Goal: Task Accomplishment & Management: Manage account settings

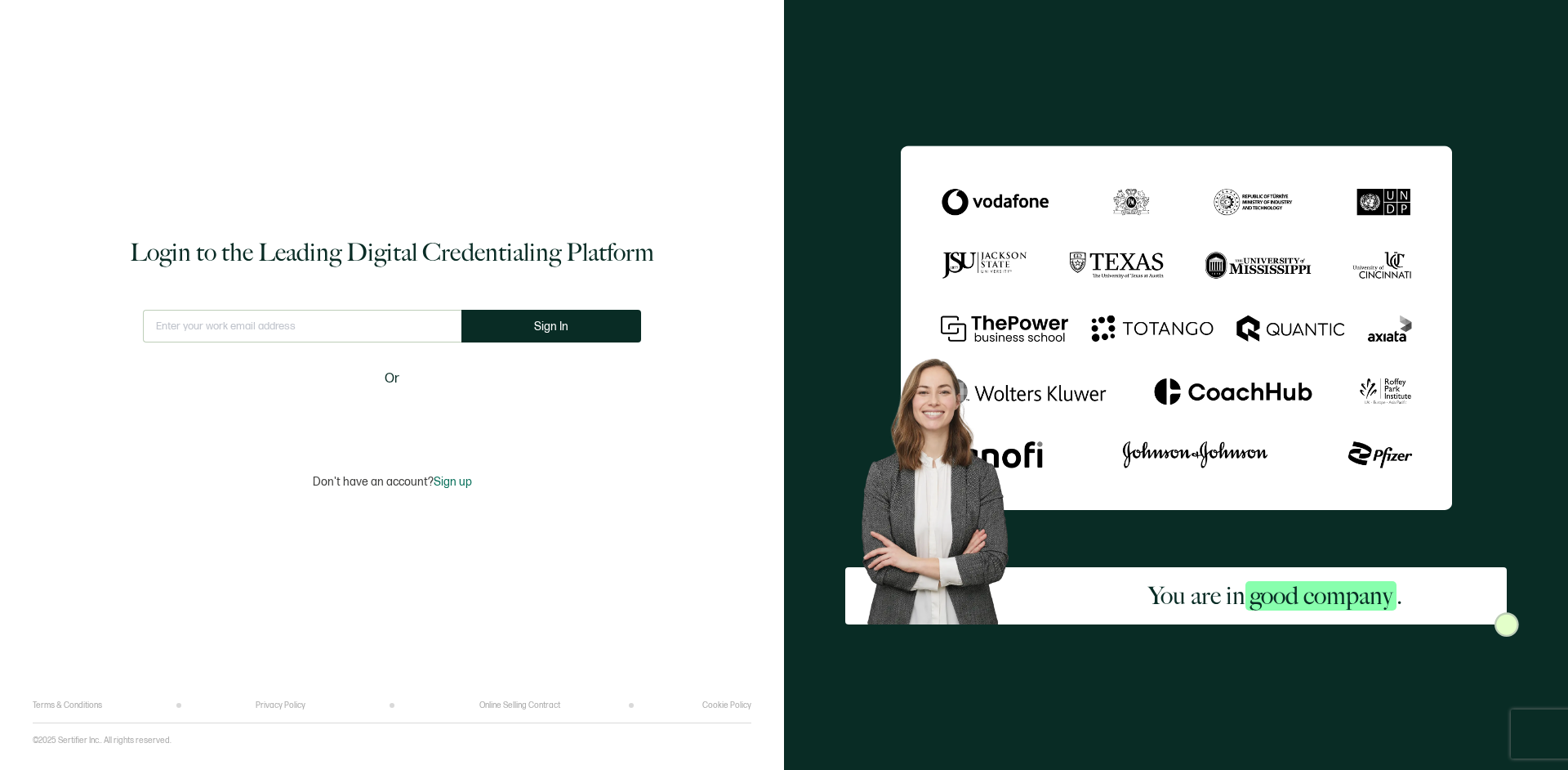
click at [259, 323] on input "text" at bounding box center [302, 325] width 319 height 33
type input "[EMAIL_ADDRESS][DOMAIN_NAME]"
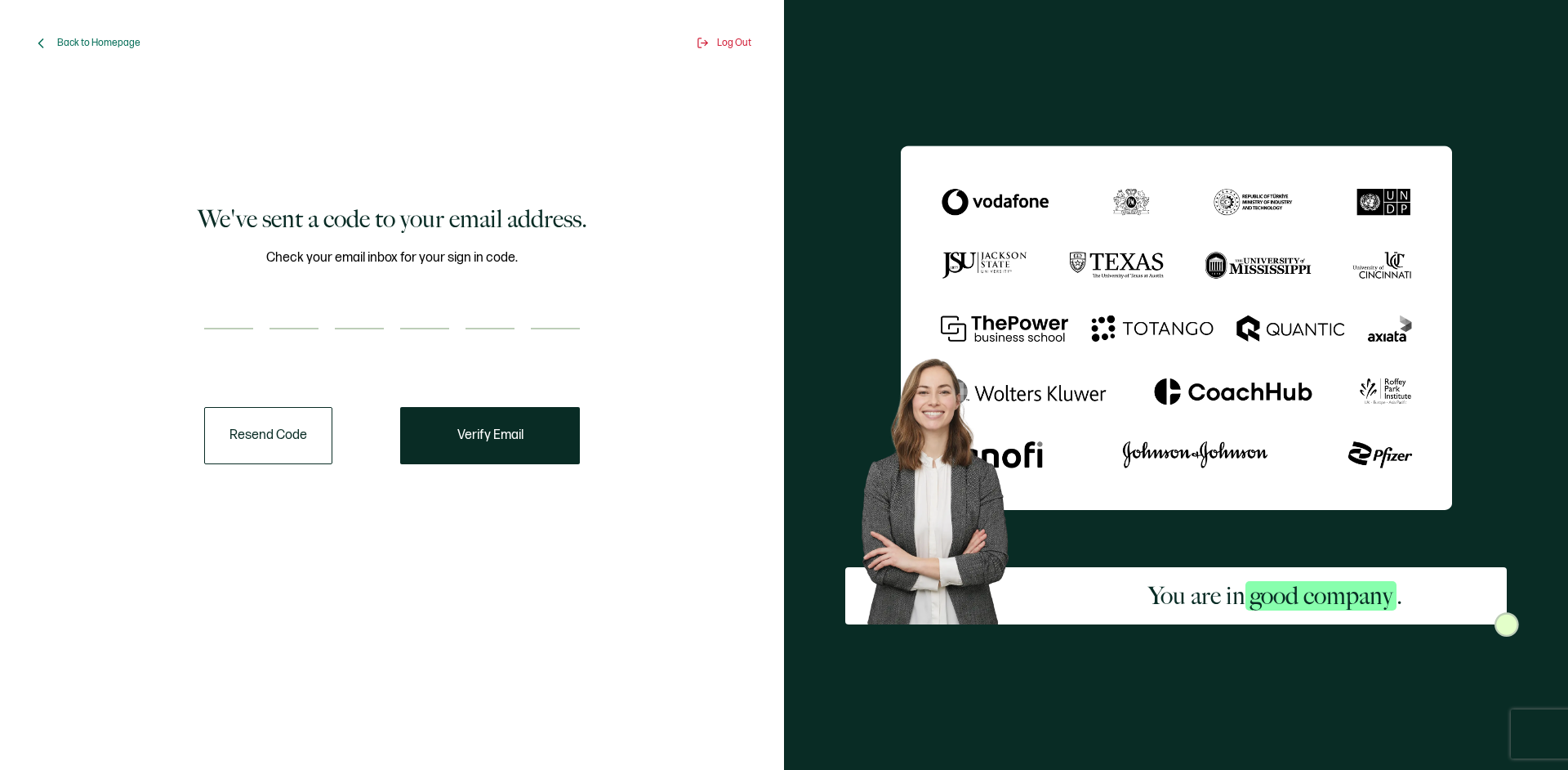
click at [247, 319] on input "number" at bounding box center [228, 312] width 49 height 33
paste input "6"
type input "6"
type input "0"
type input "5"
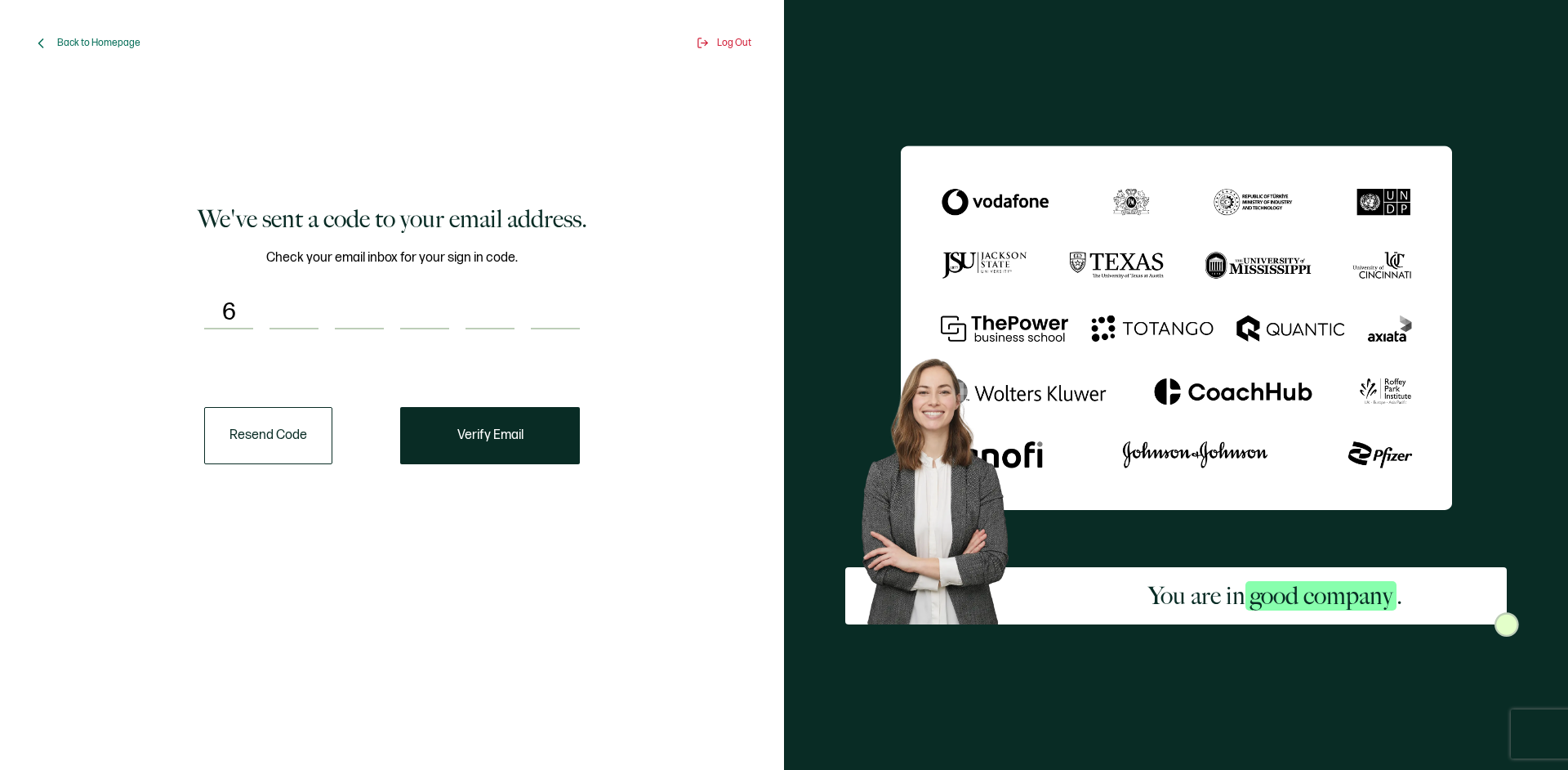
type input "7"
type input "4"
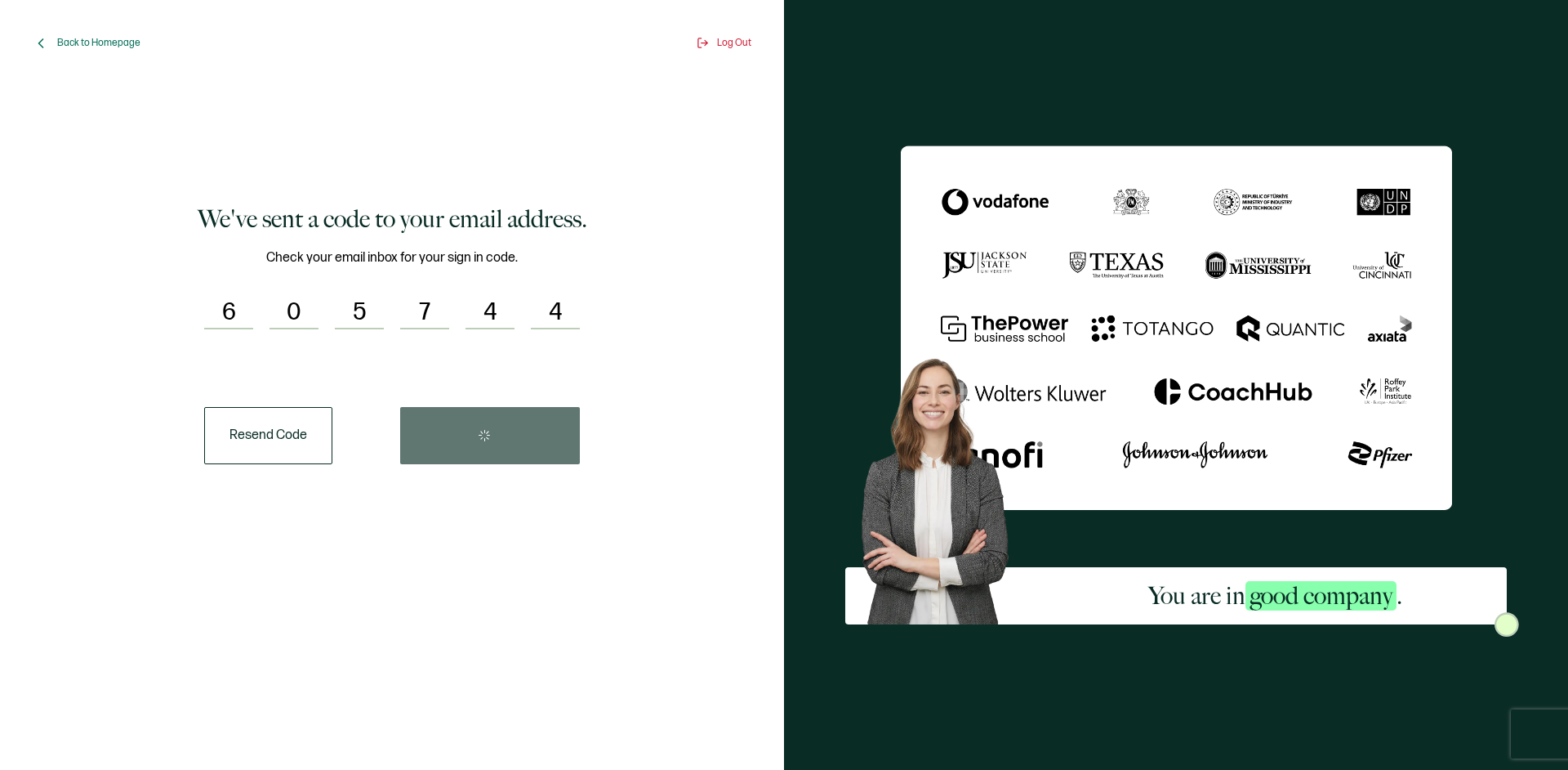
click at [470, 431] on div "Resend Code" at bounding box center [391, 434] width 375 height 57
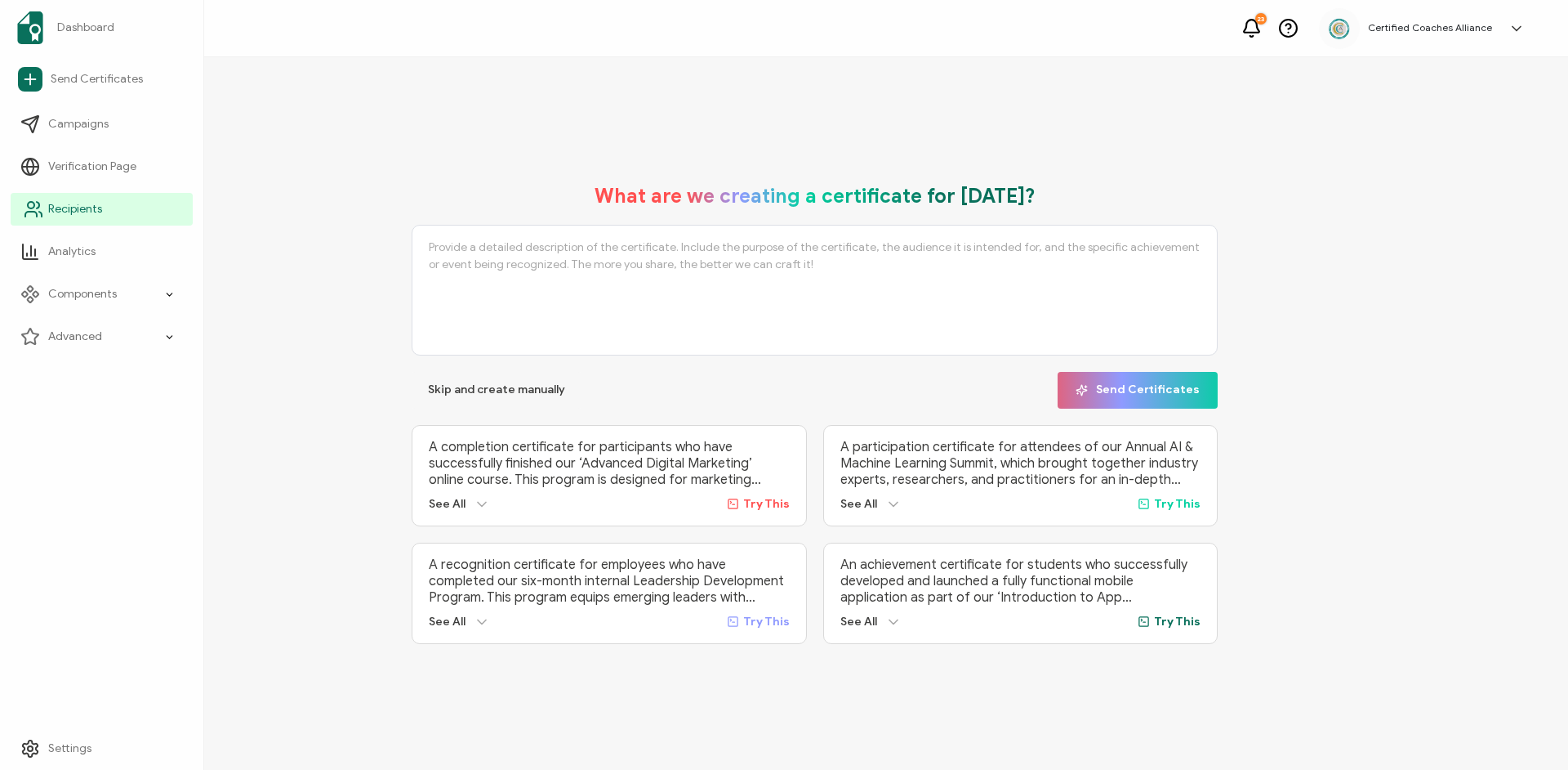
click at [81, 218] on link "Recipients" at bounding box center [101, 209] width 182 height 33
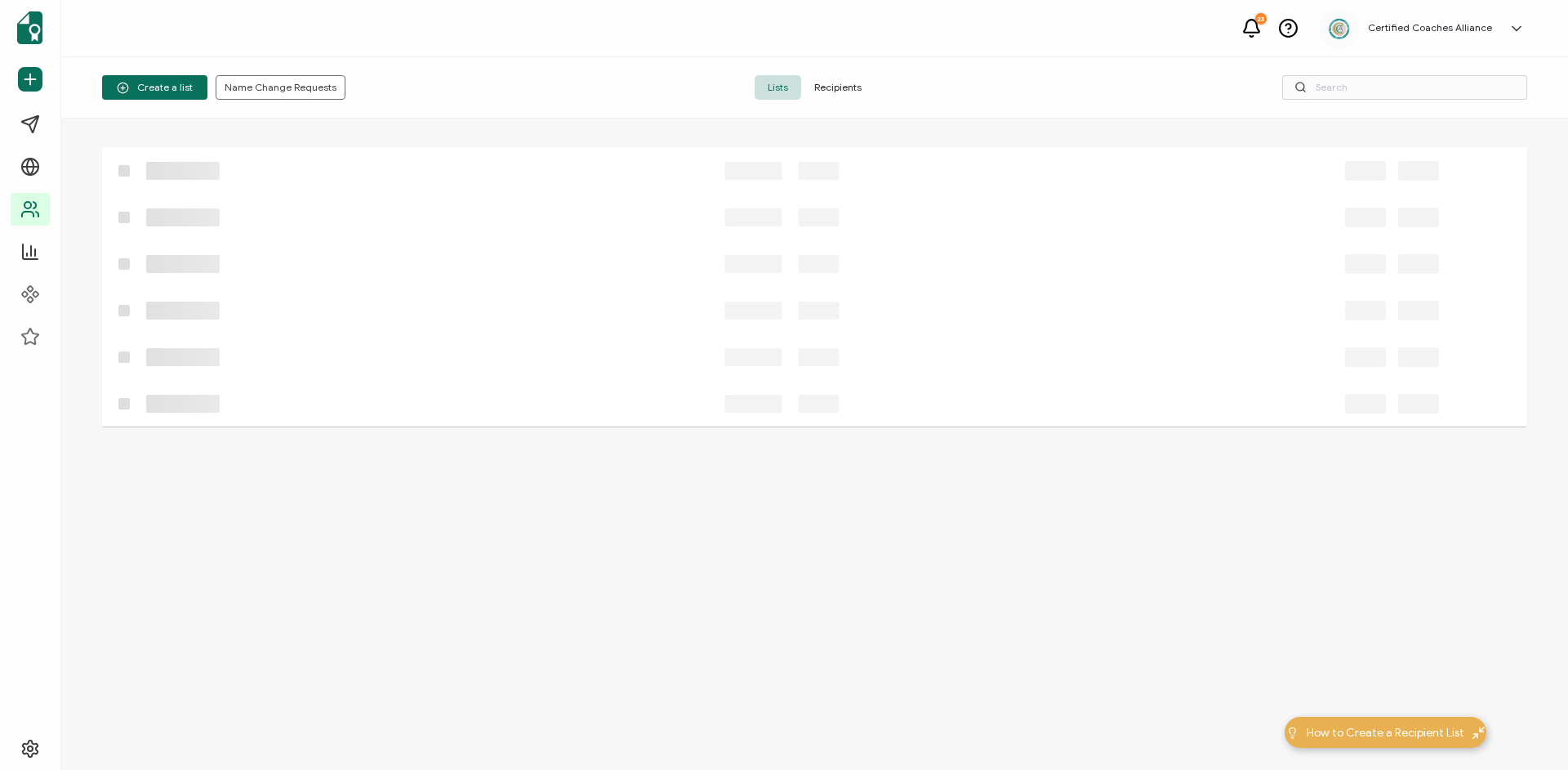
click at [849, 79] on span "Recipients" at bounding box center [838, 88] width 74 height 24
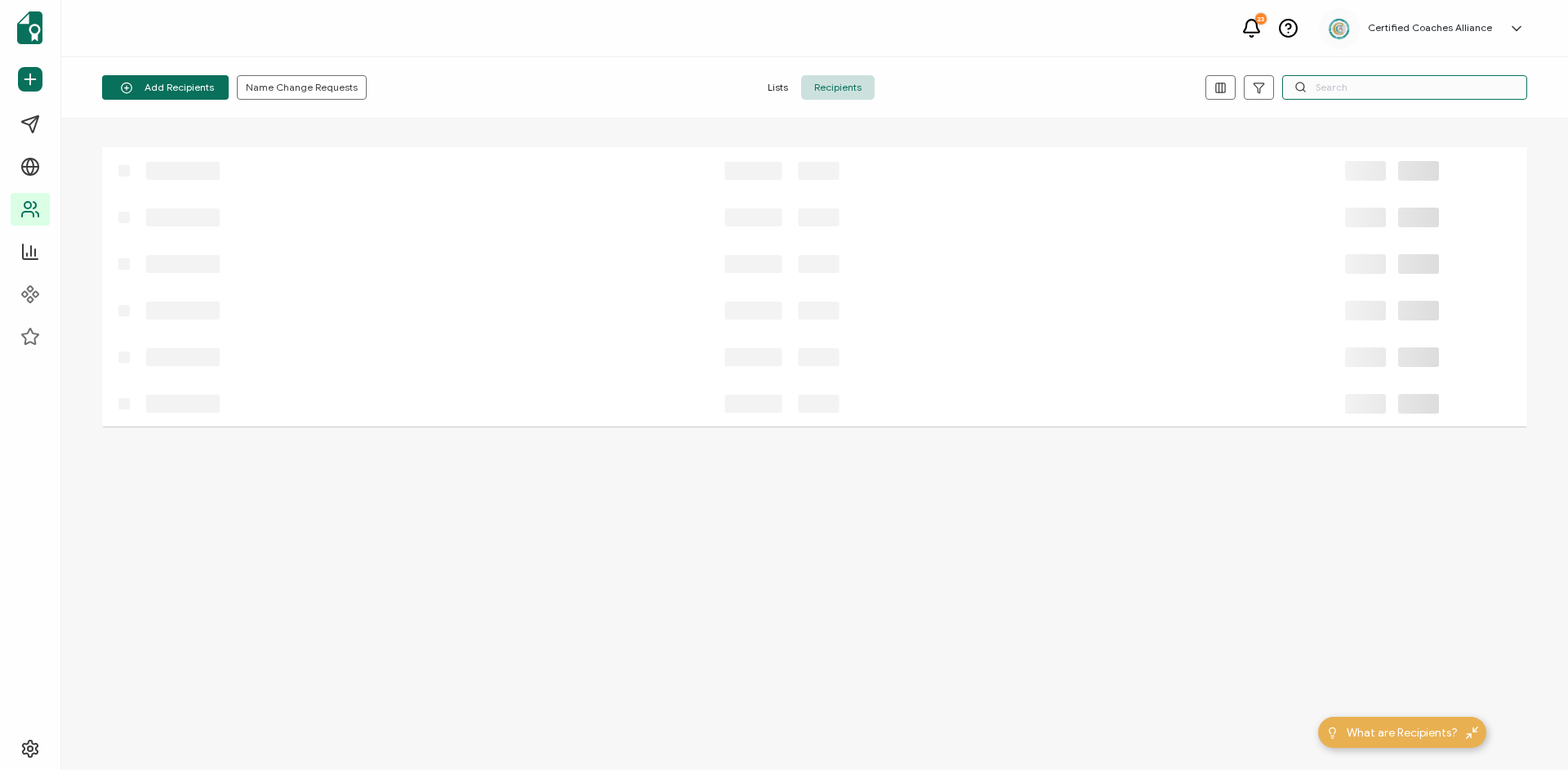
click at [1334, 91] on input "text" at bounding box center [1404, 88] width 245 height 24
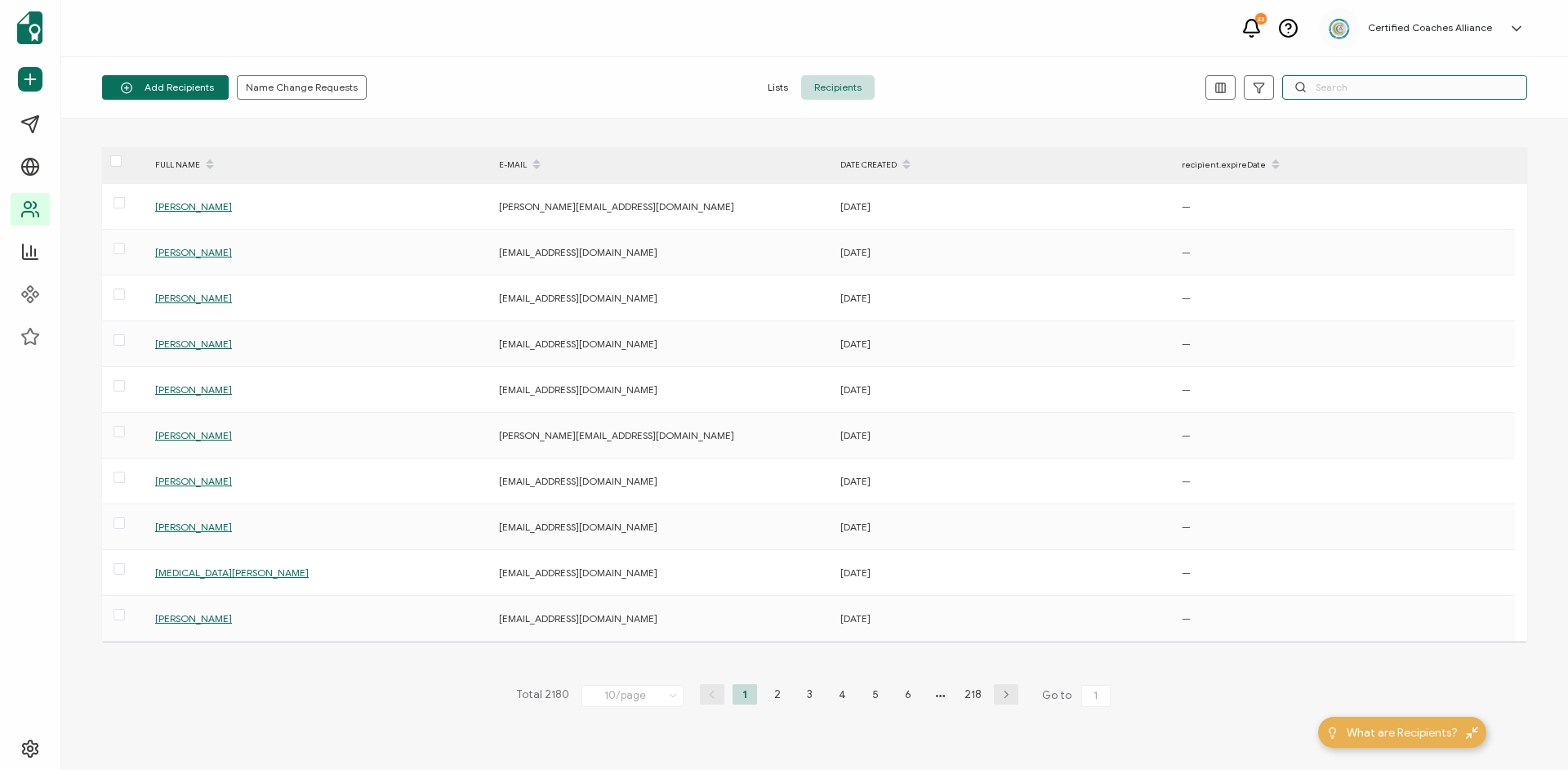
paste input "[EMAIL_ADDRESS][DOMAIN_NAME]"
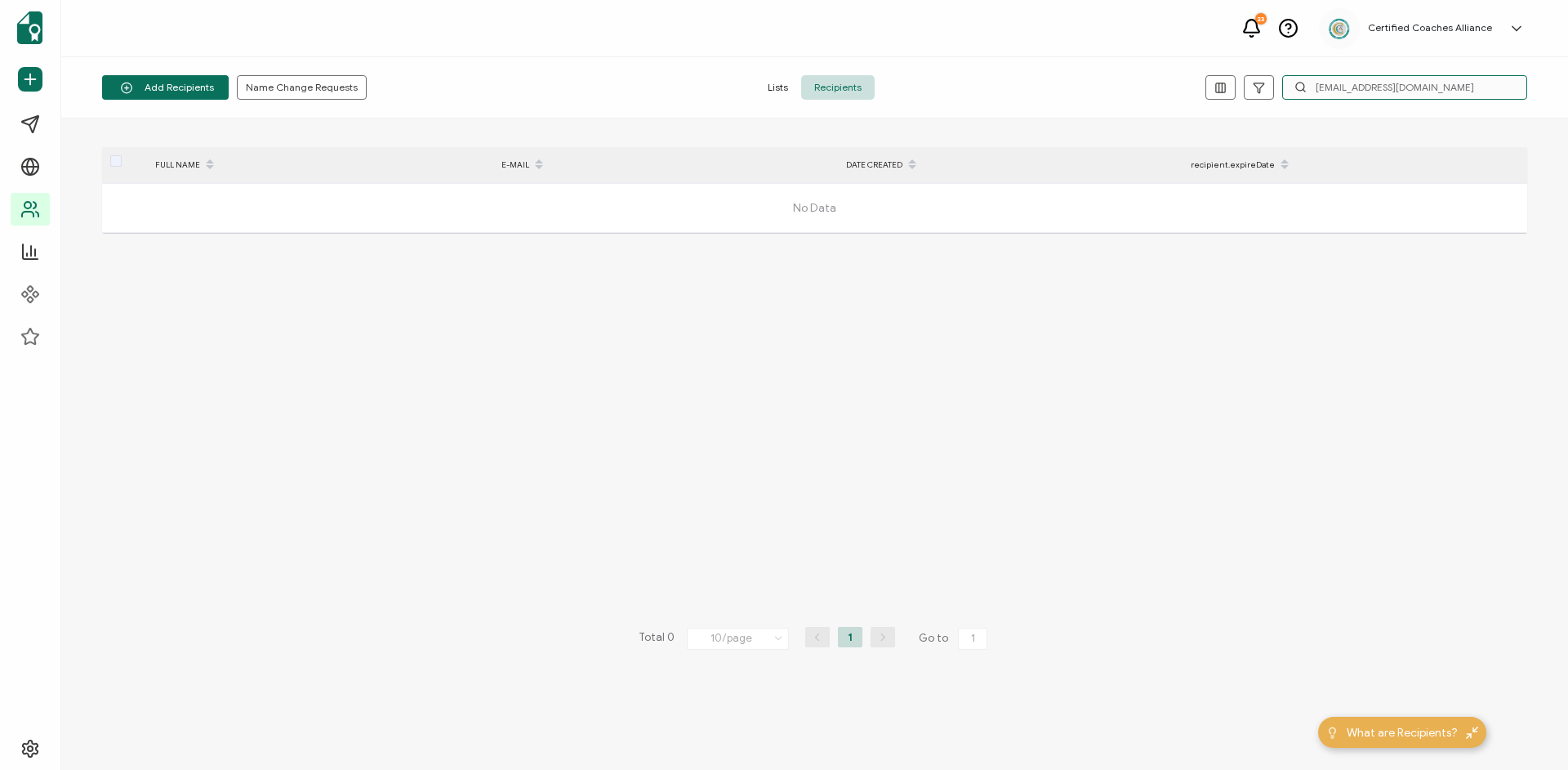
type input "[EMAIL_ADDRESS][DOMAIN_NAME]"
click at [850, 81] on span "Recipients" at bounding box center [838, 88] width 74 height 24
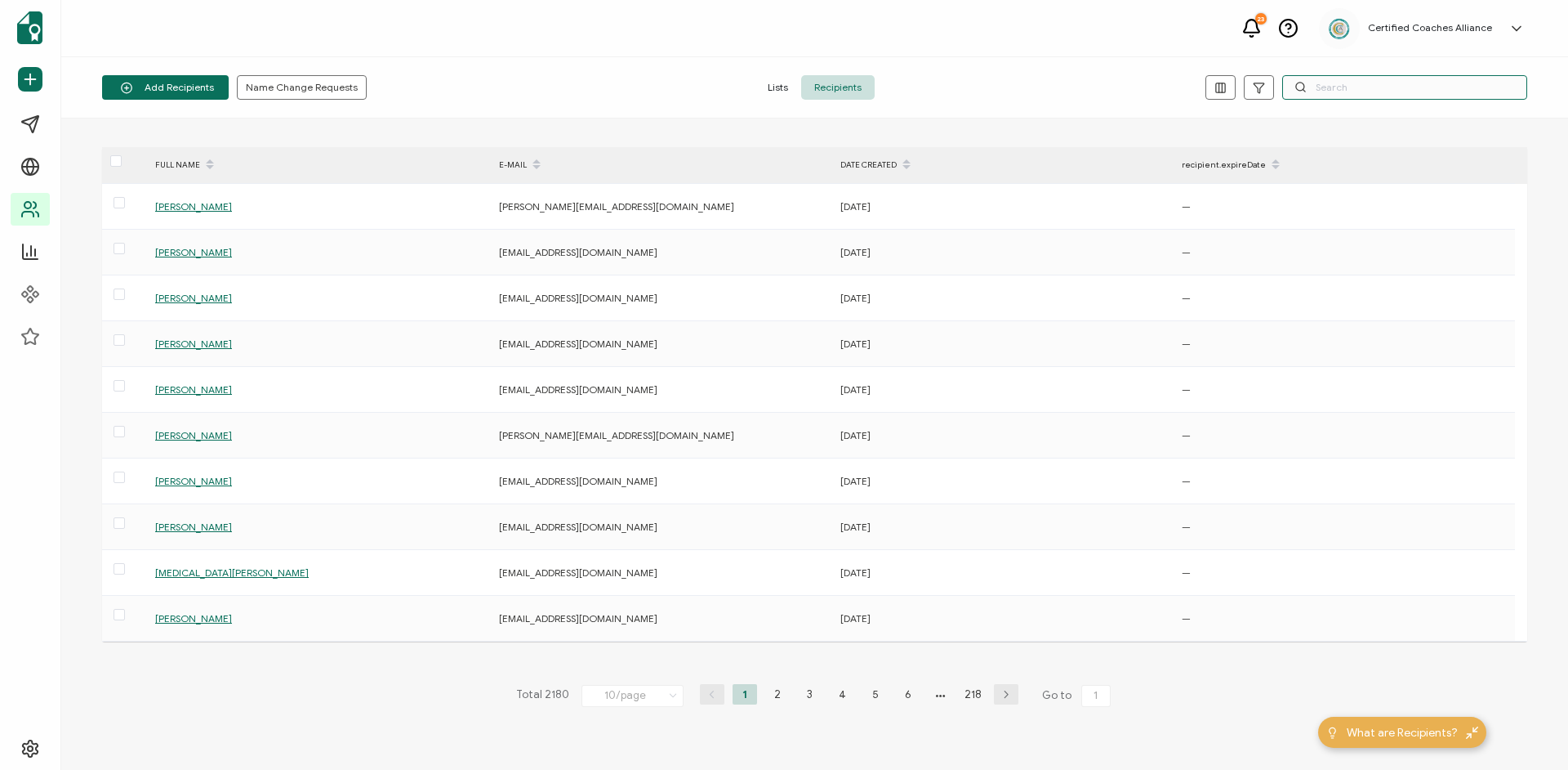
click at [1320, 83] on input "text" at bounding box center [1404, 88] width 245 height 24
paste input "[EMAIL_ADDRESS][DOMAIN_NAME]"
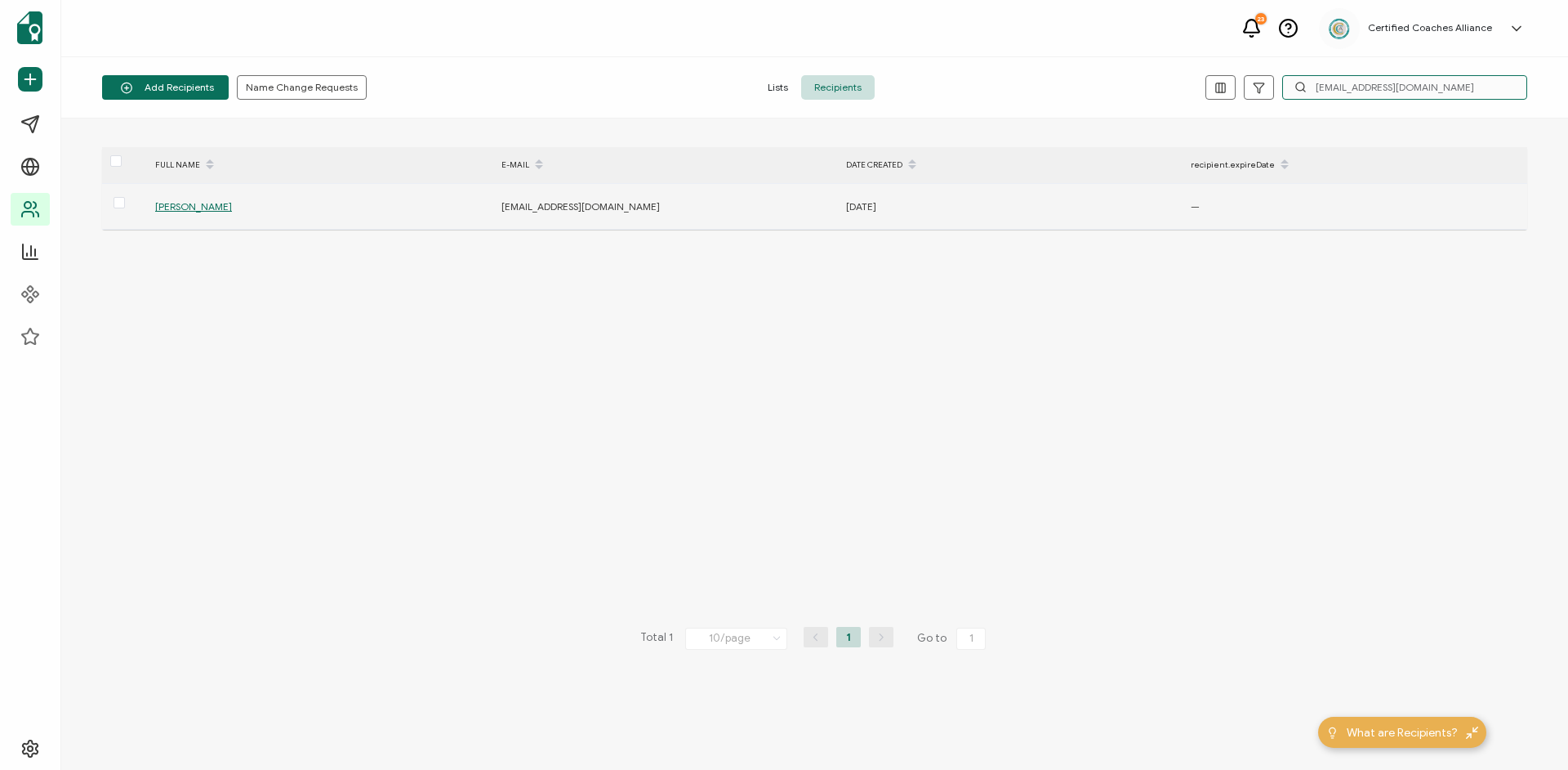
type input "[EMAIL_ADDRESS][DOMAIN_NAME]"
click at [203, 203] on span "[PERSON_NAME]" at bounding box center [194, 206] width 76 height 12
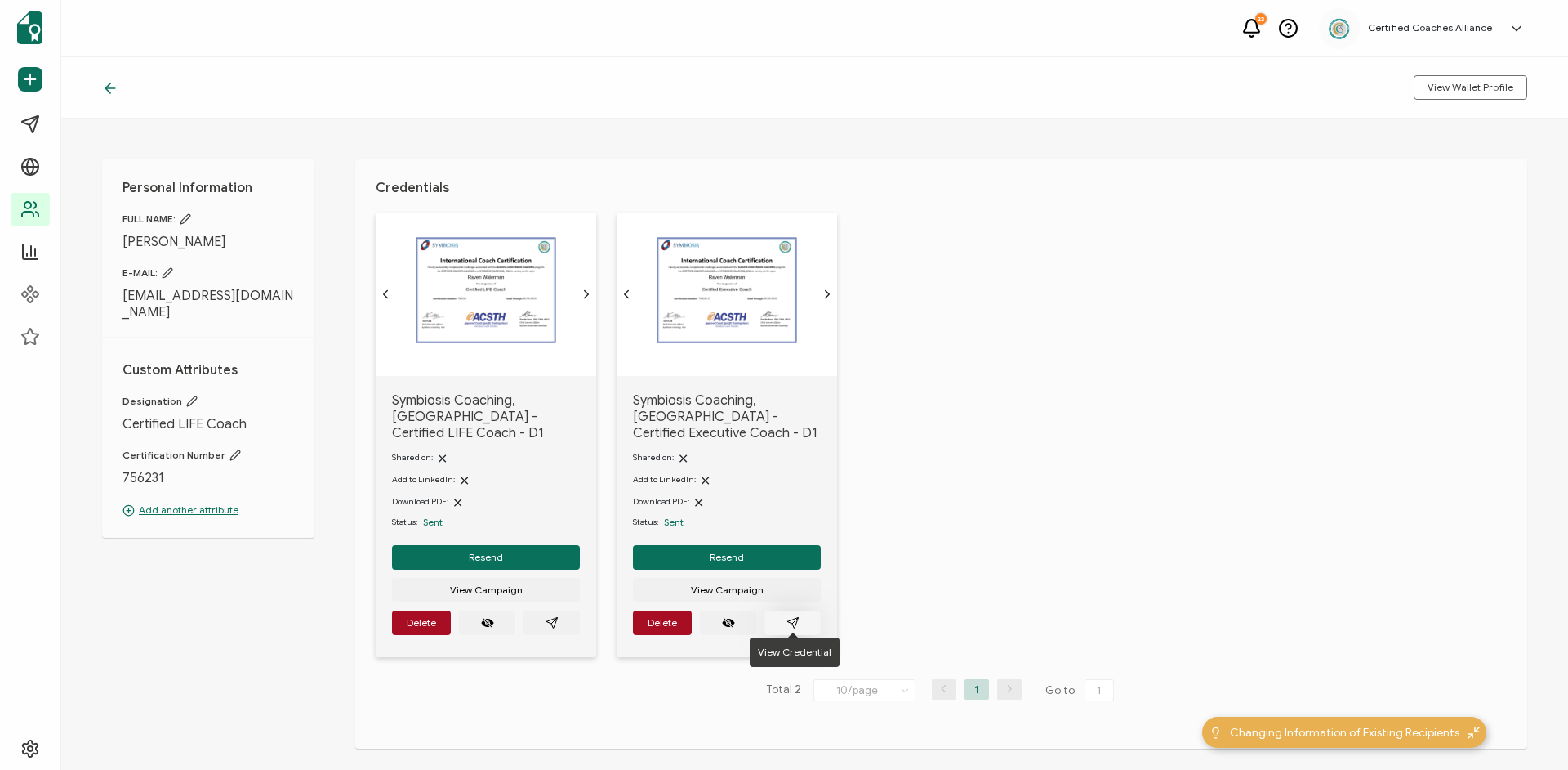
click at [789, 616] on icon "paper plane outline" at bounding box center [793, 623] width 13 height 13
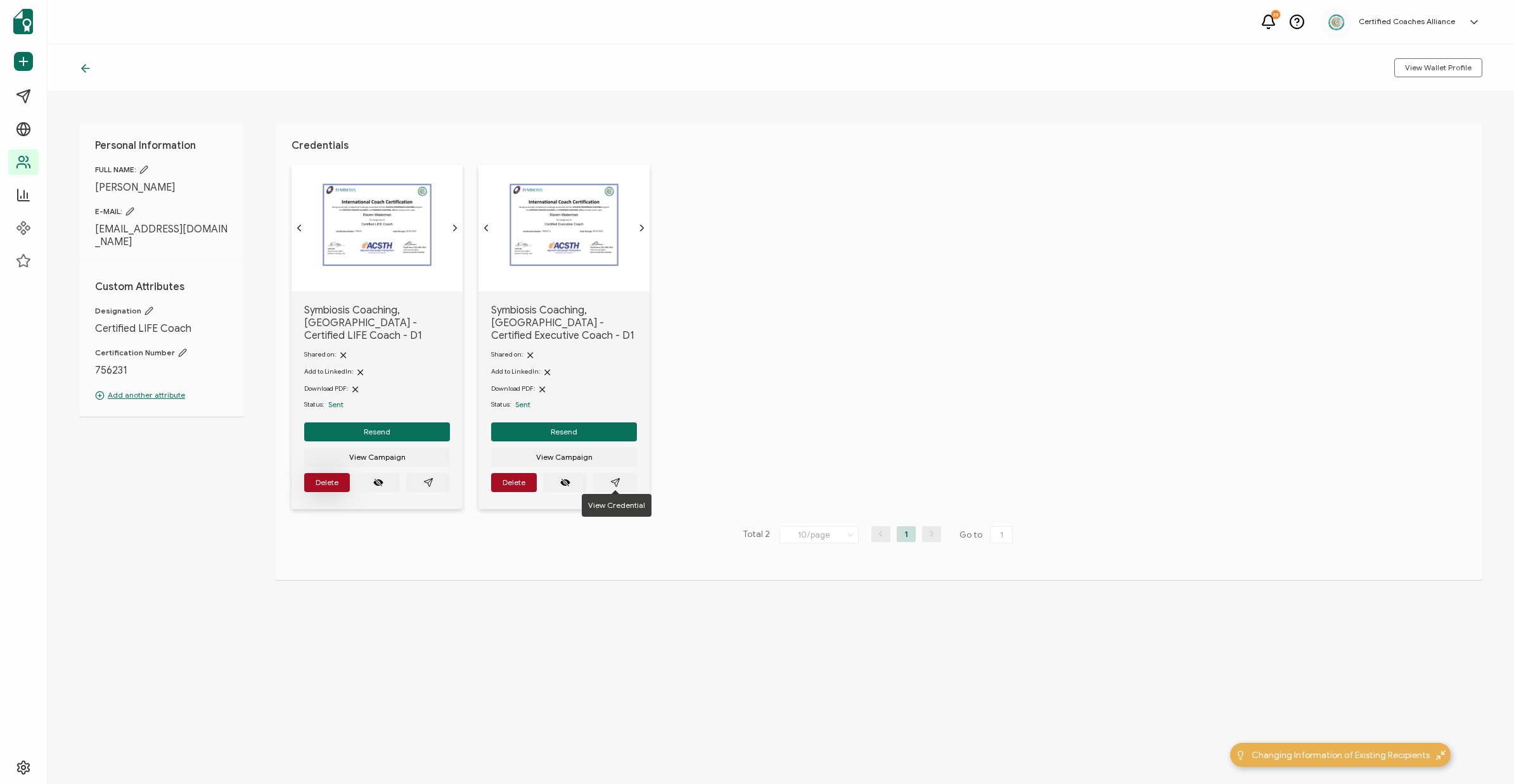
click at [344, 478] on button "Delete" at bounding box center [327, 483] width 46 height 19
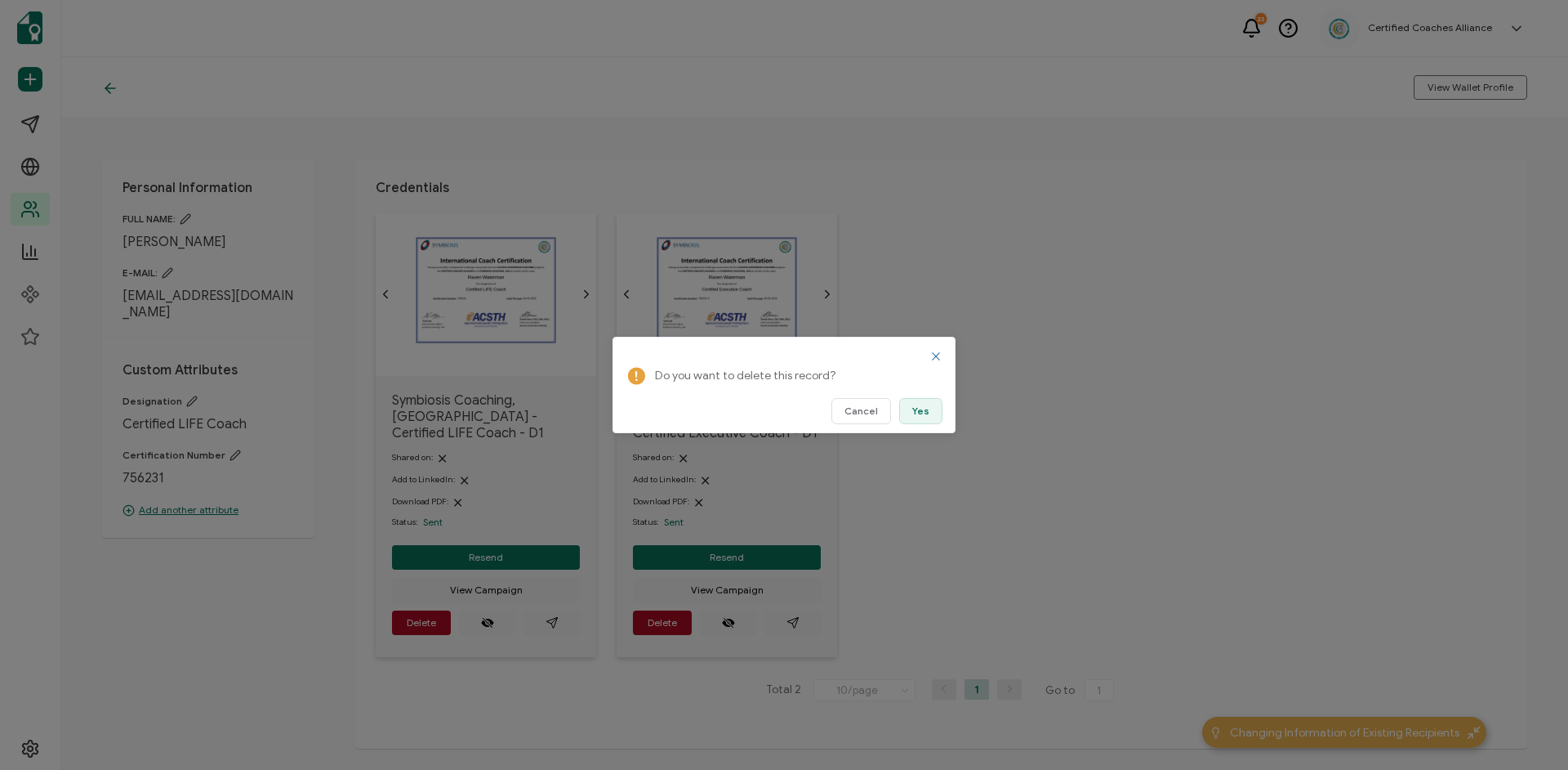
click at [921, 414] on span "Yes" at bounding box center [920, 411] width 17 height 10
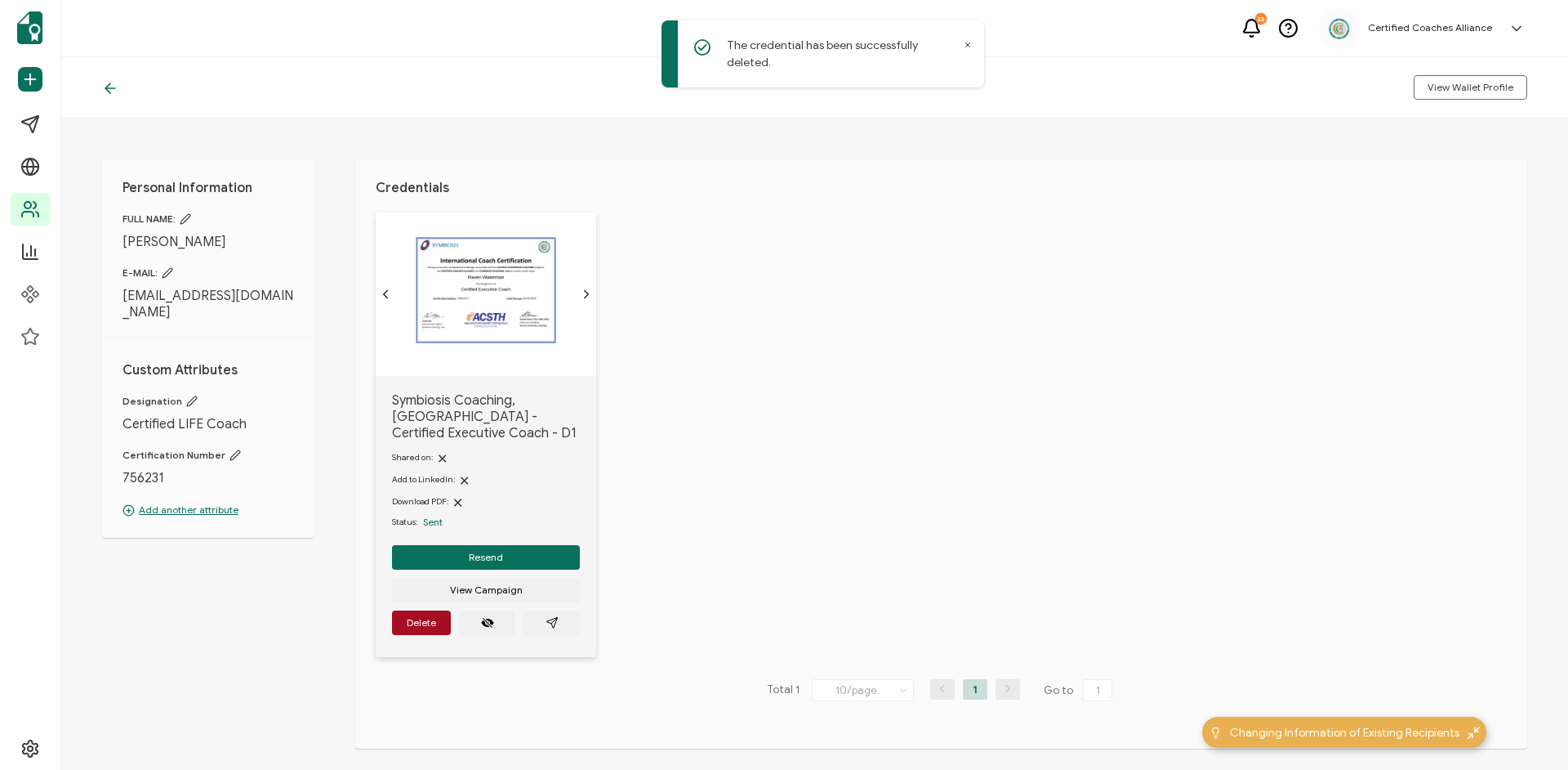
drag, startPoint x: 433, startPoint y: 611, endPoint x: 505, endPoint y: 593, distance: 74.2
click at [433, 618] on span "Delete" at bounding box center [421, 623] width 30 height 10
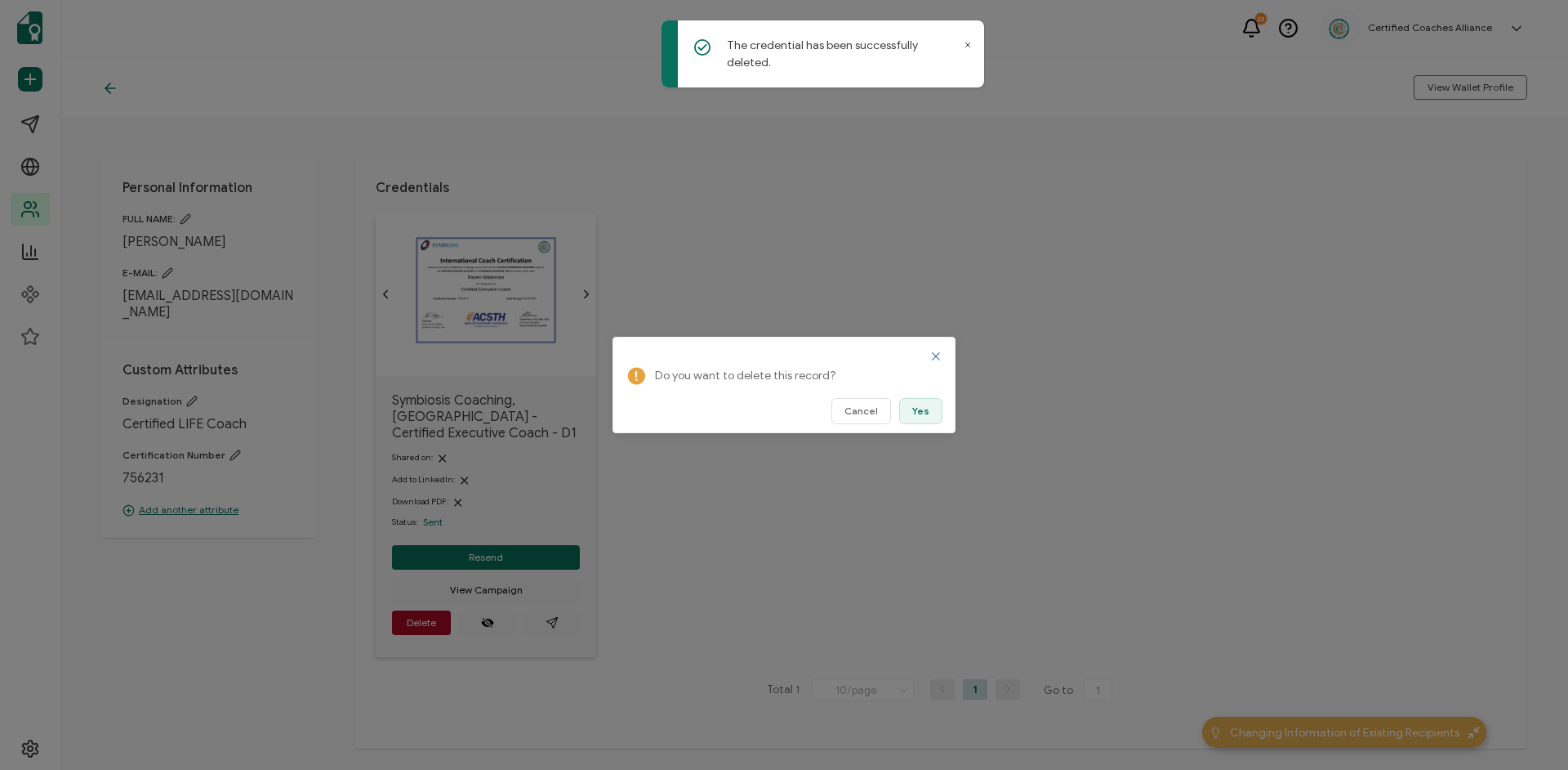
click at [928, 409] on span "Yes" at bounding box center [920, 411] width 17 height 10
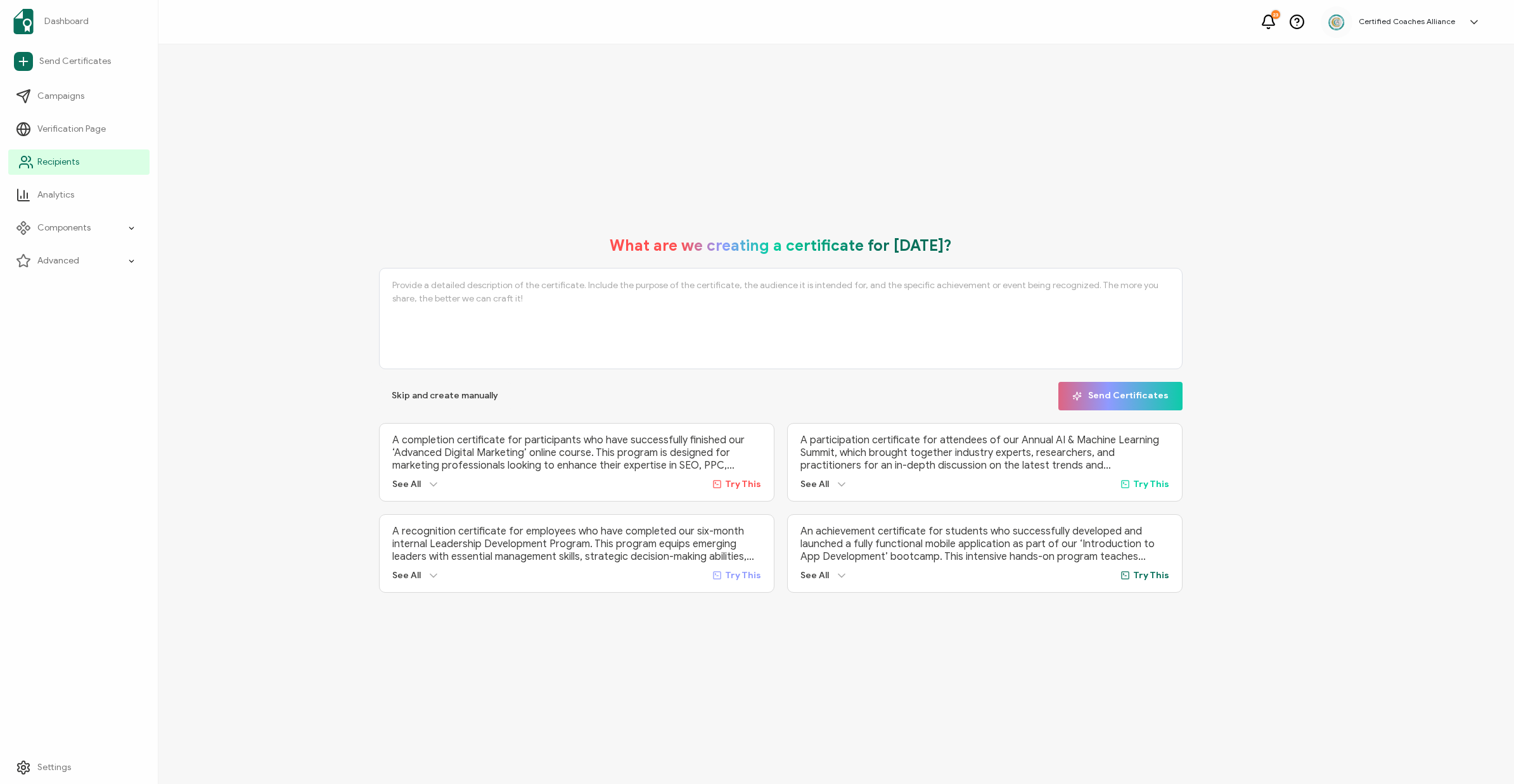
click at [48, 160] on span "Recipients" at bounding box center [59, 163] width 42 height 13
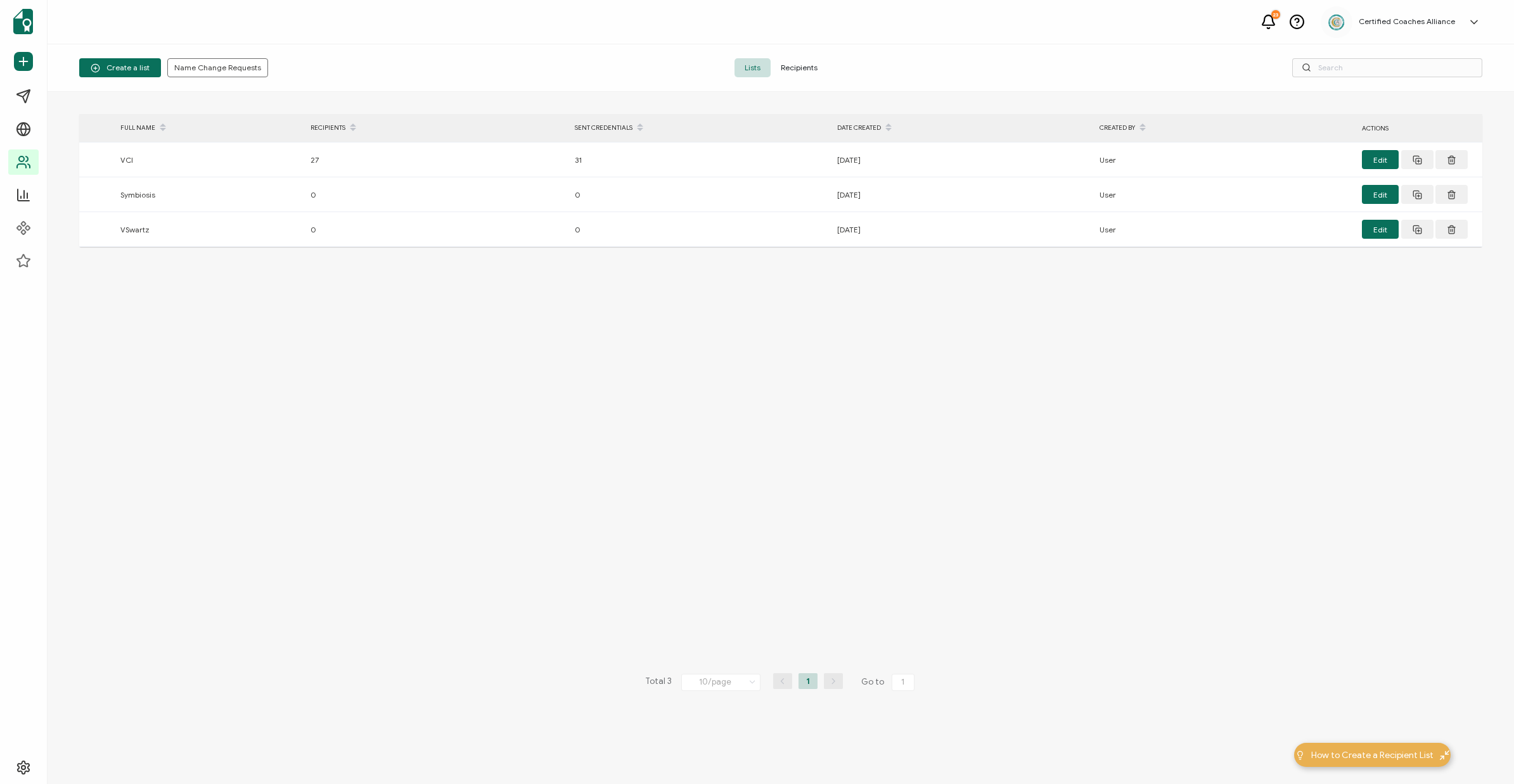
click at [792, 61] on span "Recipients" at bounding box center [799, 68] width 57 height 19
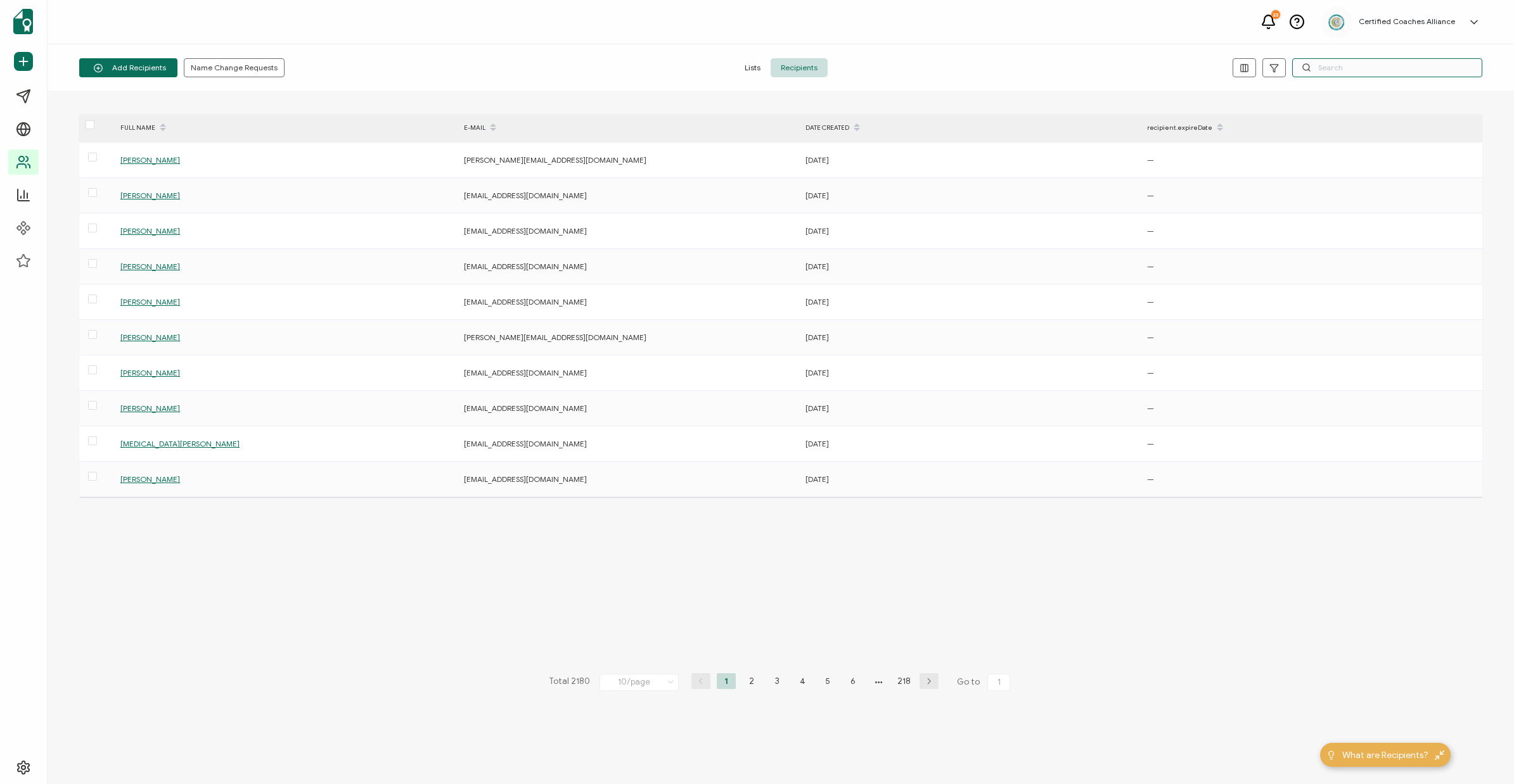
click at [1340, 74] on input "text" at bounding box center [1387, 68] width 190 height 19
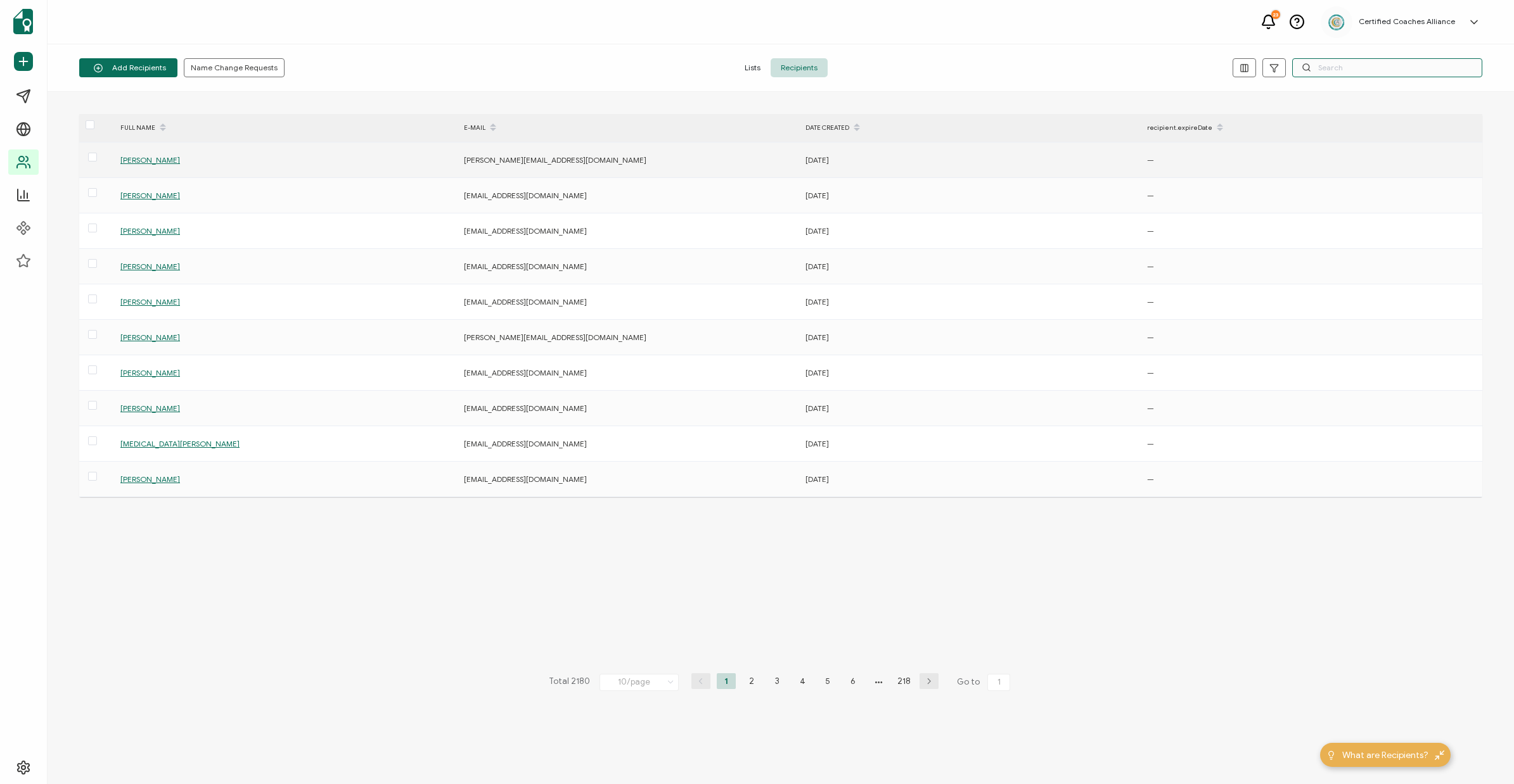
paste input "[EMAIL_ADDRESS][DOMAIN_NAME]"
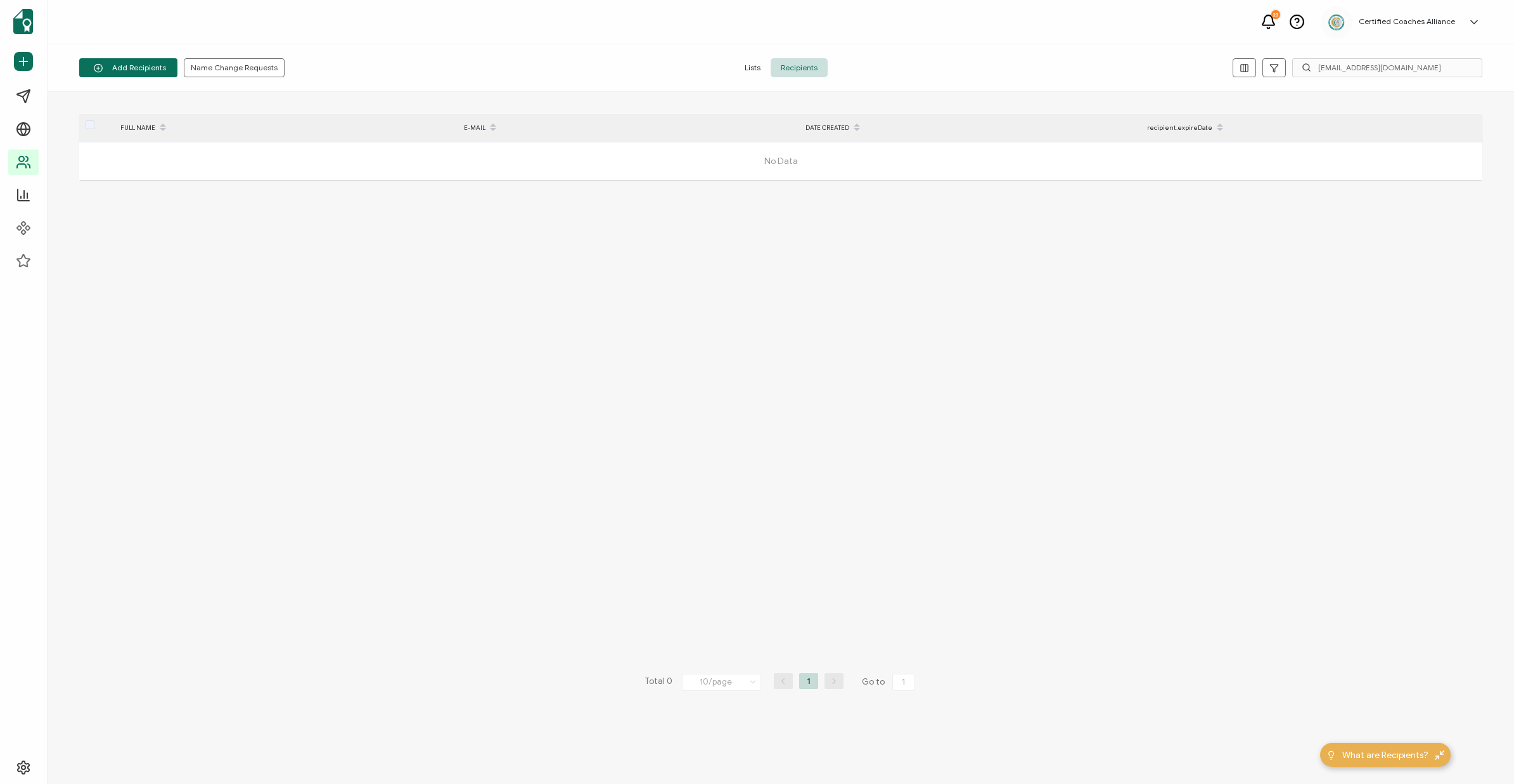
click at [314, 255] on div "FULL NAME E-MAIL DATE CREATED recipient.expireDate No Data Total 0 10/page 10/p…" at bounding box center [781, 438] width 1403 height 648
click at [1391, 69] on input "[EMAIL_ADDRESS][DOMAIN_NAME]" at bounding box center [1387, 68] width 190 height 19
click at [1436, 72] on input "[EMAIL_ADDRESS][DOMAIN_NAME]" at bounding box center [1387, 68] width 190 height 19
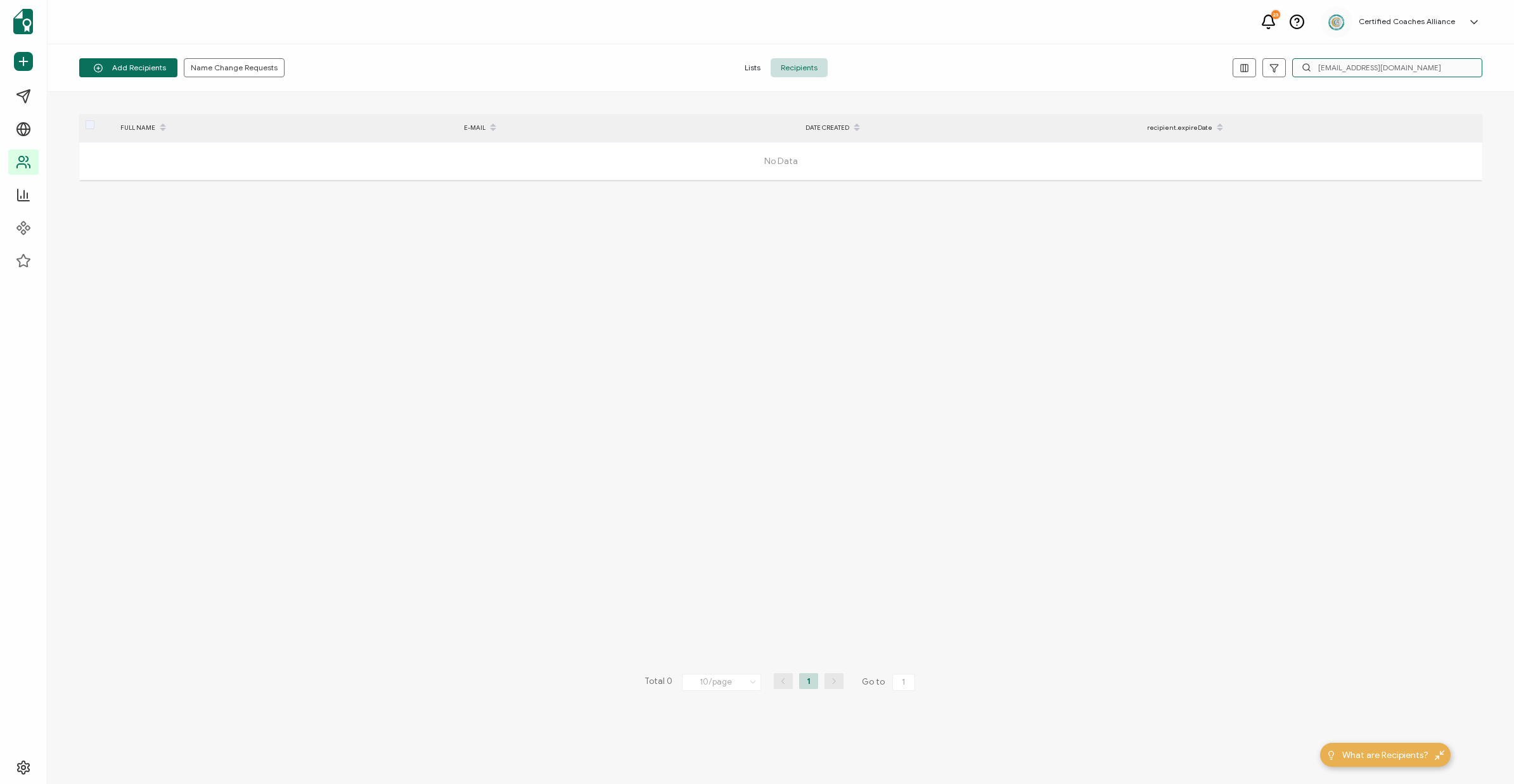
paste input "salomejosephdubai"
click at [1437, 66] on input "[EMAIL_ADDRESS][DOMAIN_NAME]" at bounding box center [1387, 68] width 190 height 19
click at [1437, 66] on input "salomejosephdubai@gmail.com" at bounding box center [1387, 68] width 190 height 19
click at [1460, 74] on input "salomejosephdubai@gmail.com" at bounding box center [1387, 68] width 190 height 19
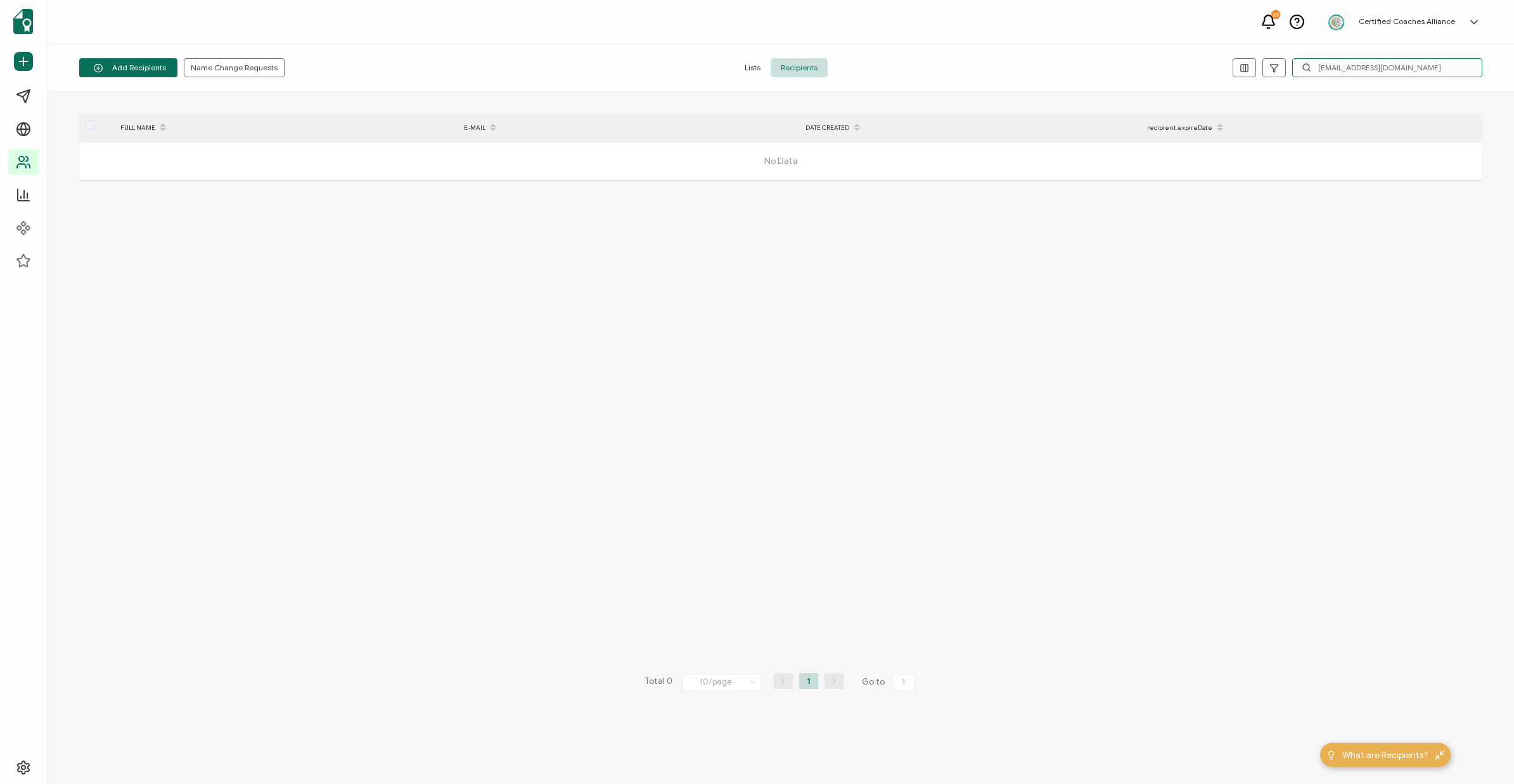
click at [1460, 74] on input "salomejosephdubai@gmail.com" at bounding box center [1387, 68] width 190 height 19
paste input "ameetparekh18"
click at [1454, 72] on input "ameetparekh18@gmail.com" at bounding box center [1387, 68] width 190 height 19
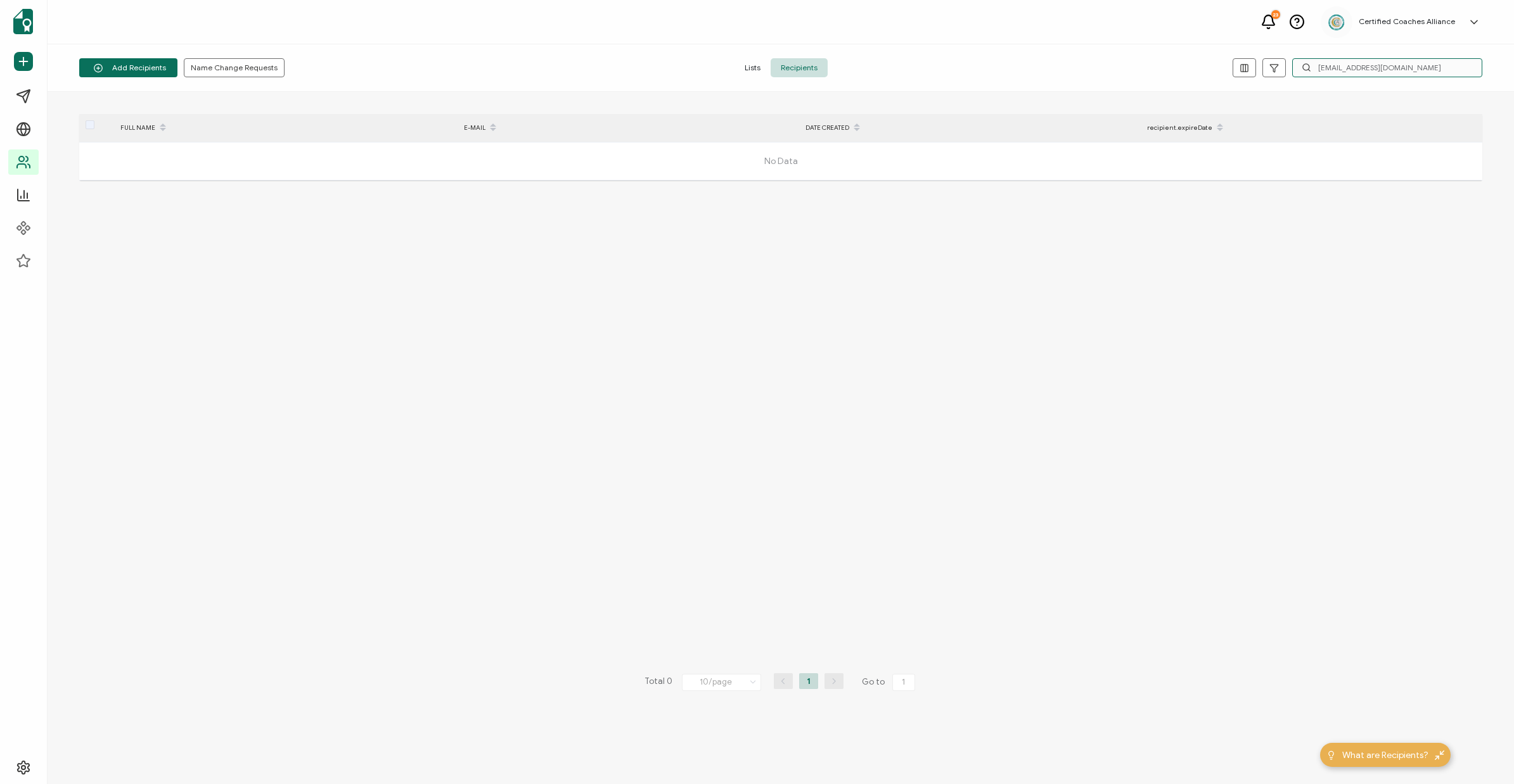
click at [1454, 72] on input "ameetparekh18@gmail.com" at bounding box center [1387, 68] width 190 height 19
paste input "Ameet Parekh"
type input "Ameet Parekh"
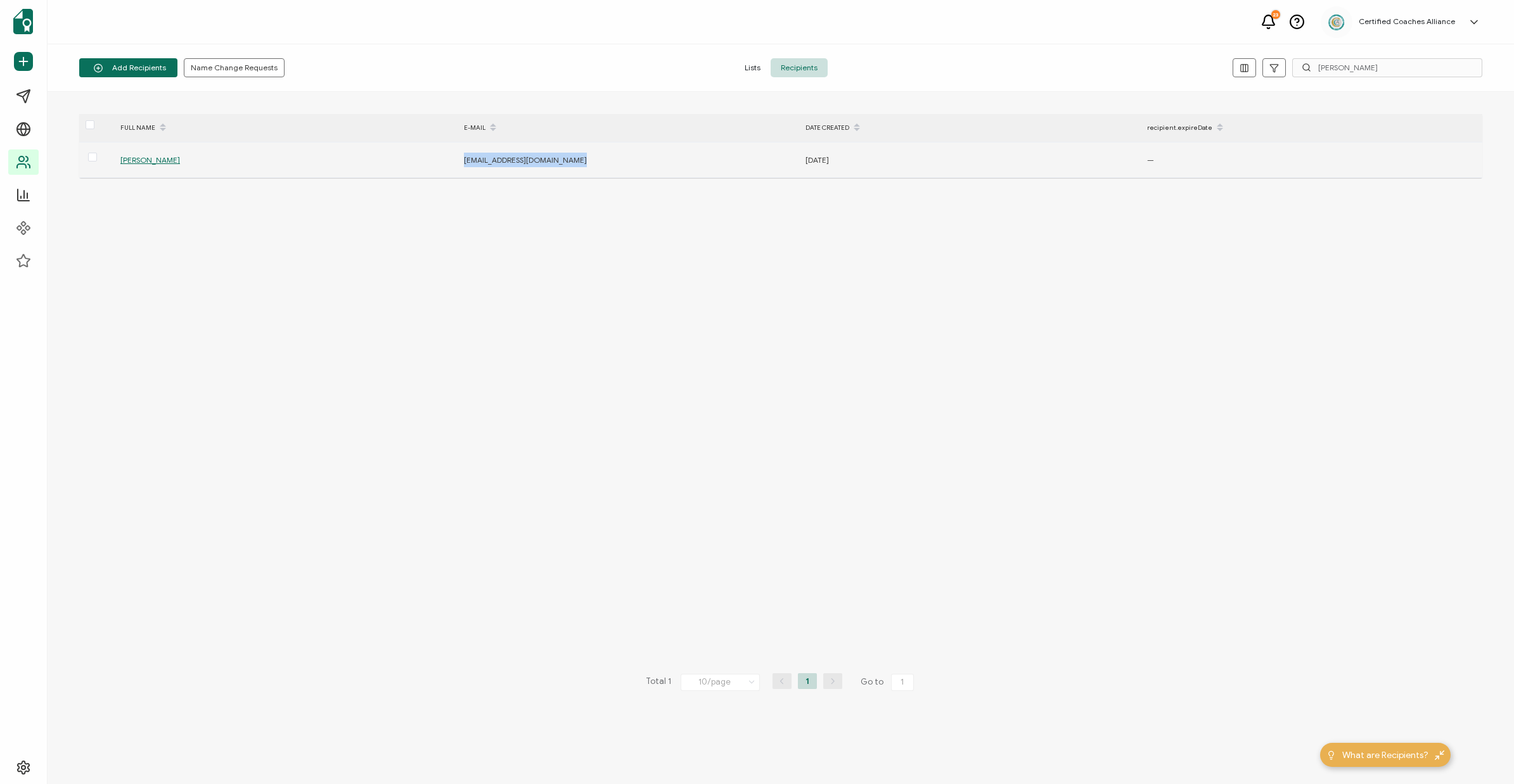
drag, startPoint x: 466, startPoint y: 160, endPoint x: 595, endPoint y: 159, distance: 129.0
click at [595, 159] on div "ameetparekh@brainbarnedu.com" at bounding box center [628, 160] width 341 height 14
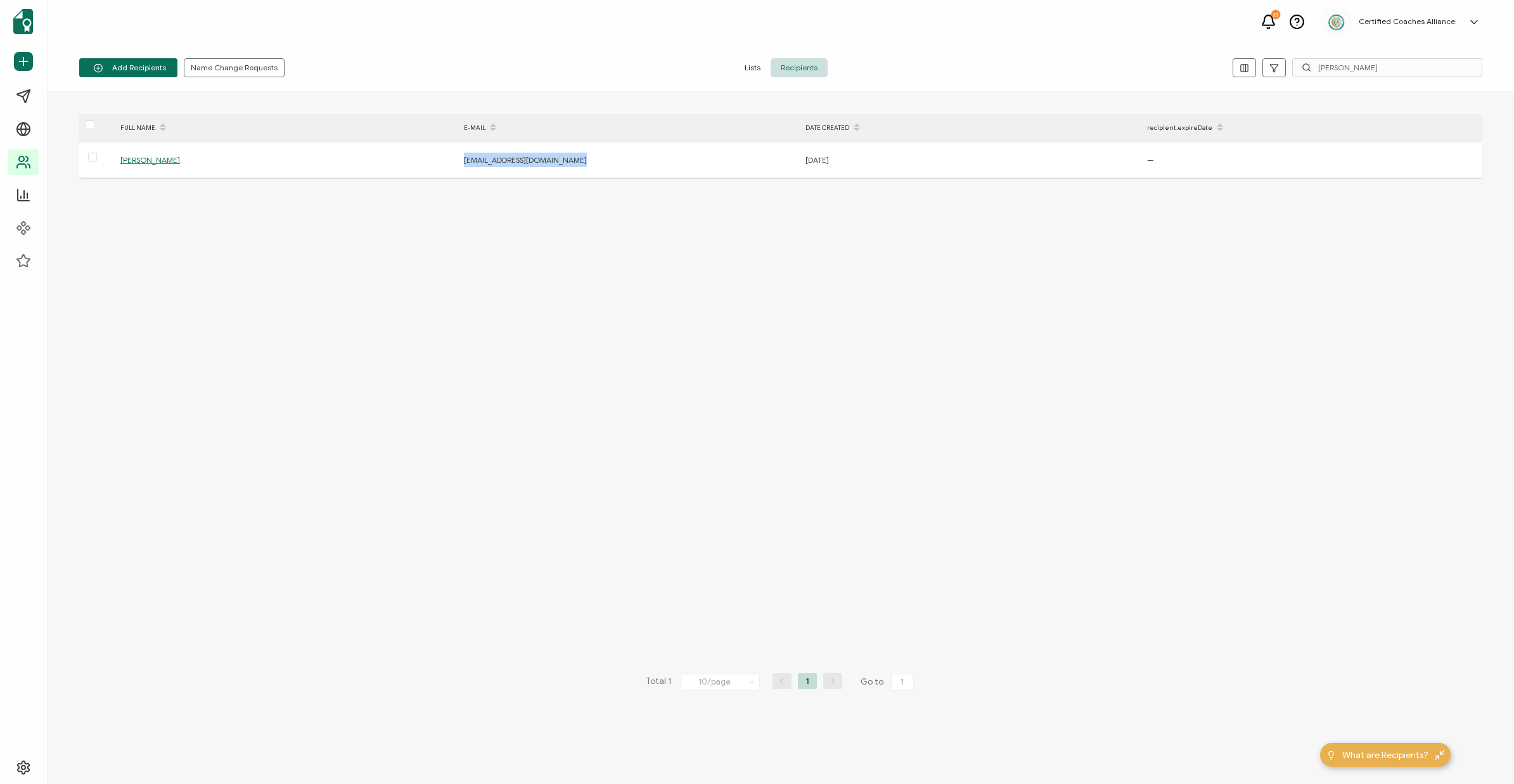
copy span "ameetparekh@brainbarnedu.com"
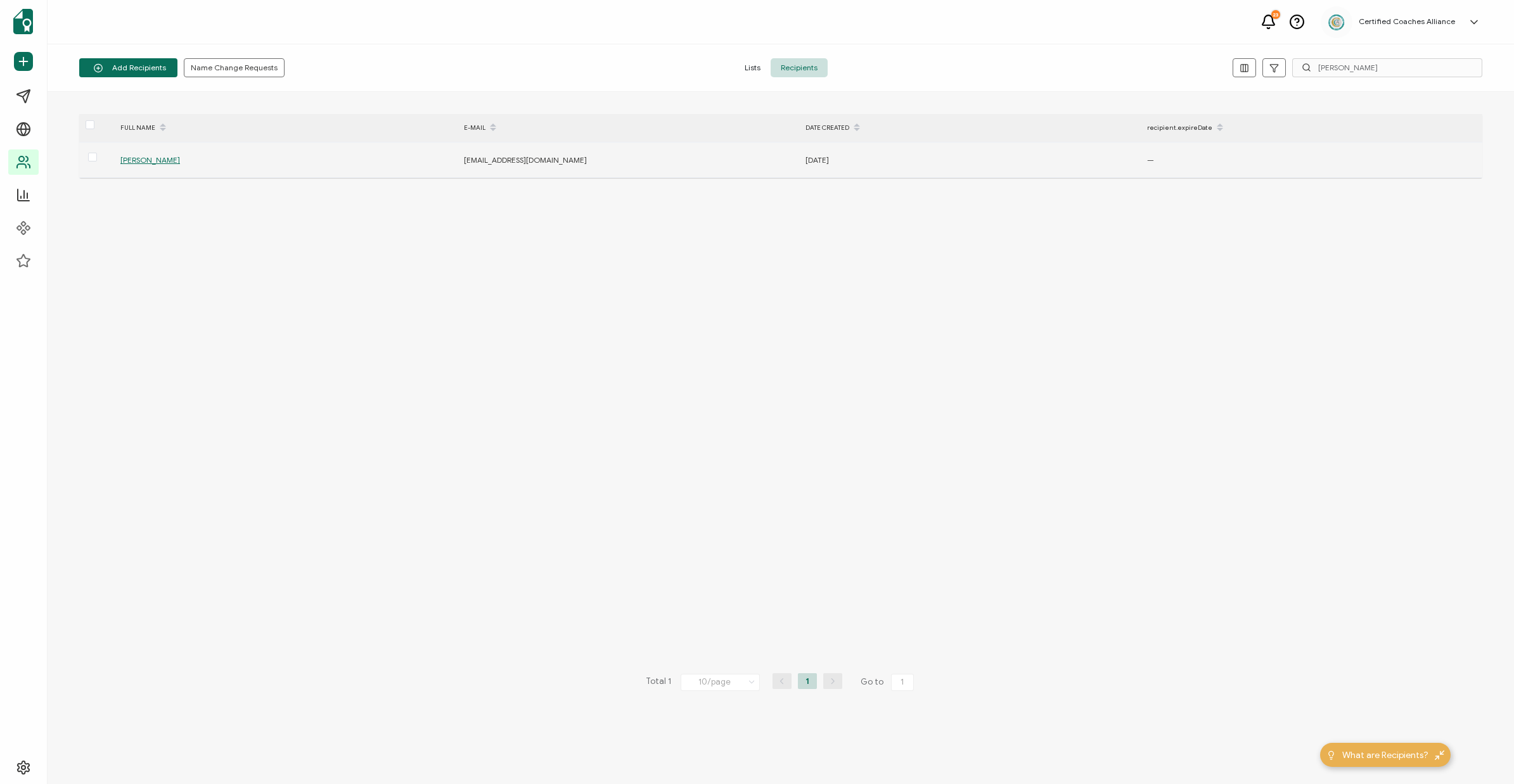
click at [140, 158] on span "Ameet Parekh" at bounding box center [150, 160] width 59 height 9
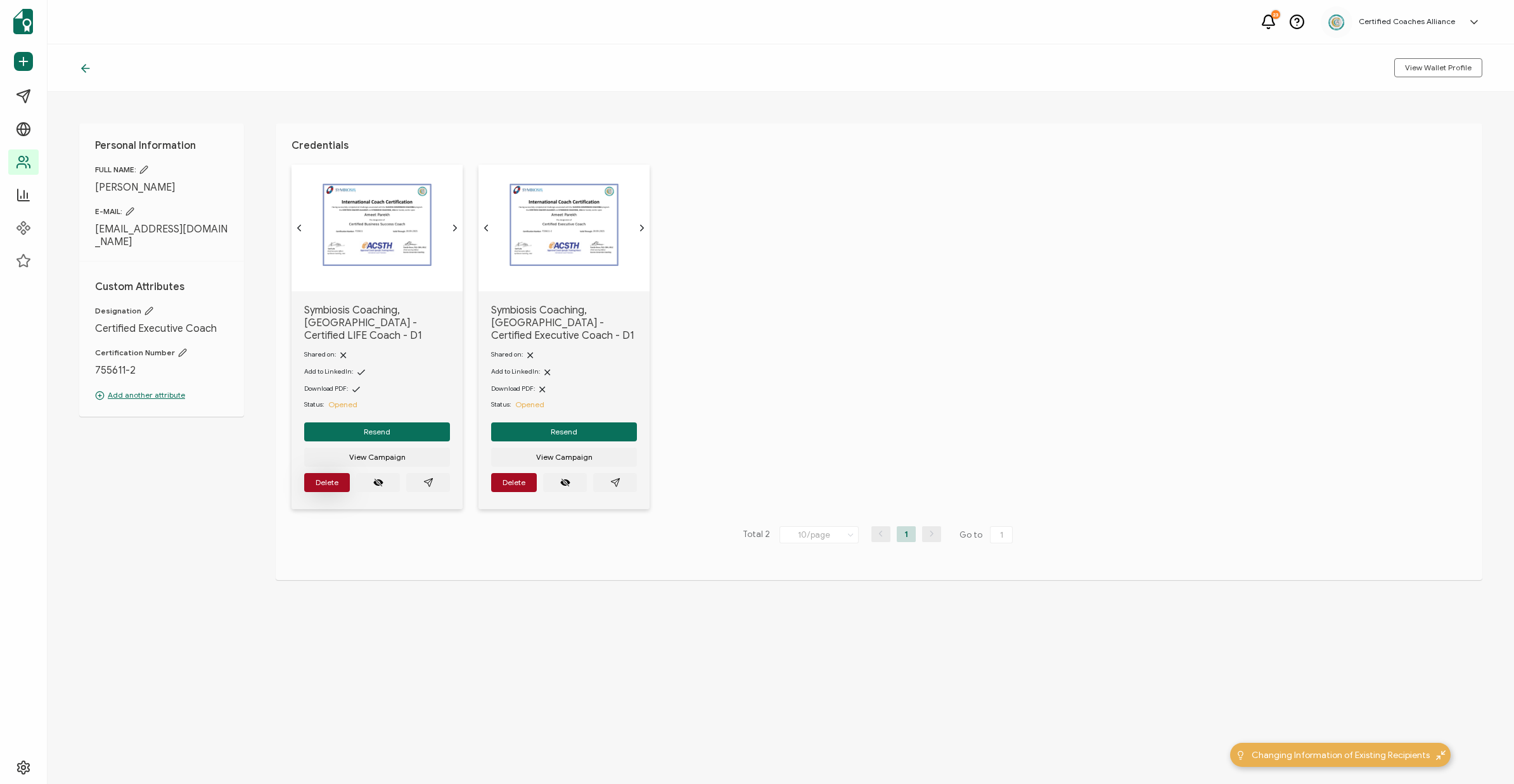
click at [325, 479] on span "Delete" at bounding box center [327, 483] width 23 height 8
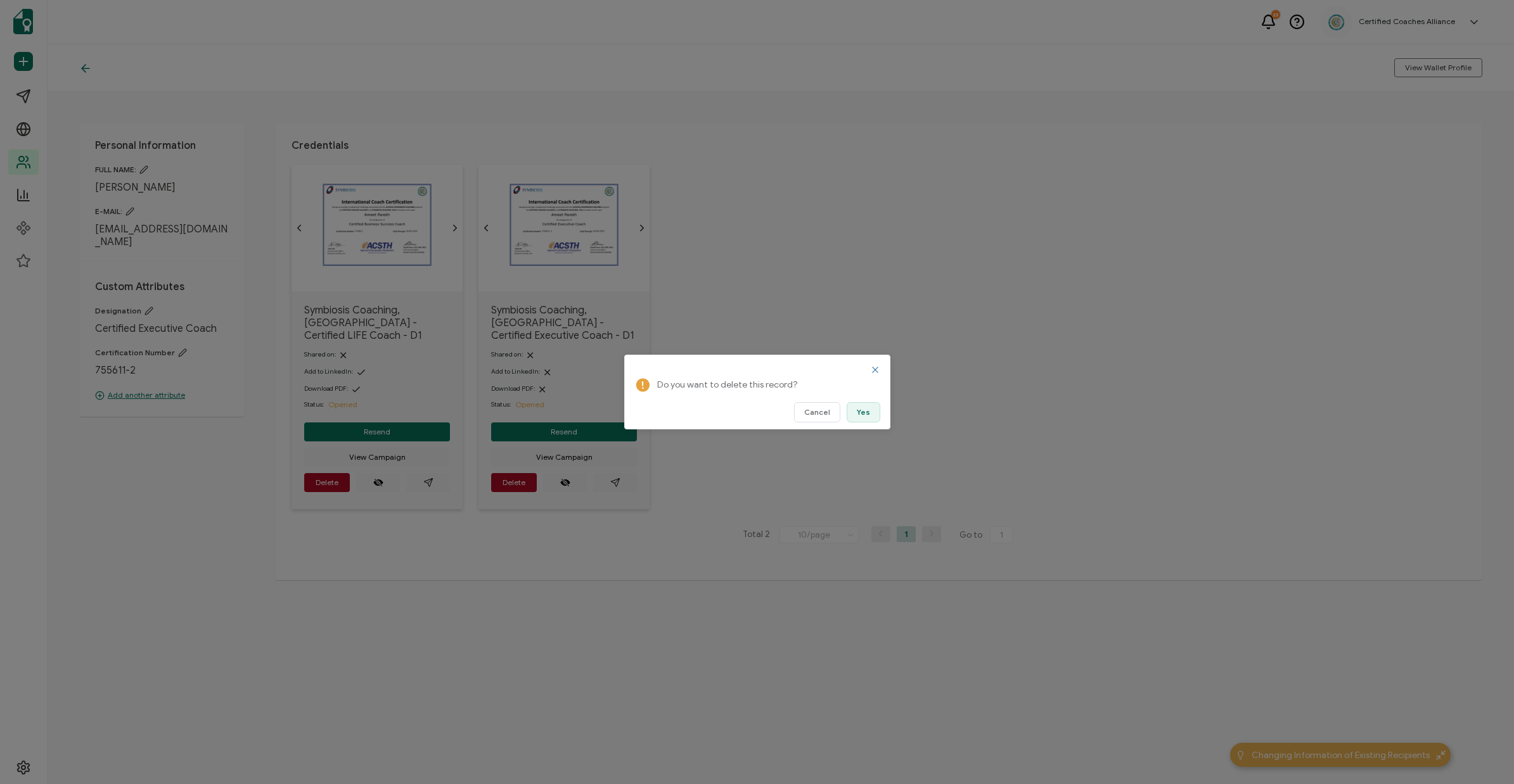
click at [855, 417] on button "Yes" at bounding box center [863, 412] width 33 height 20
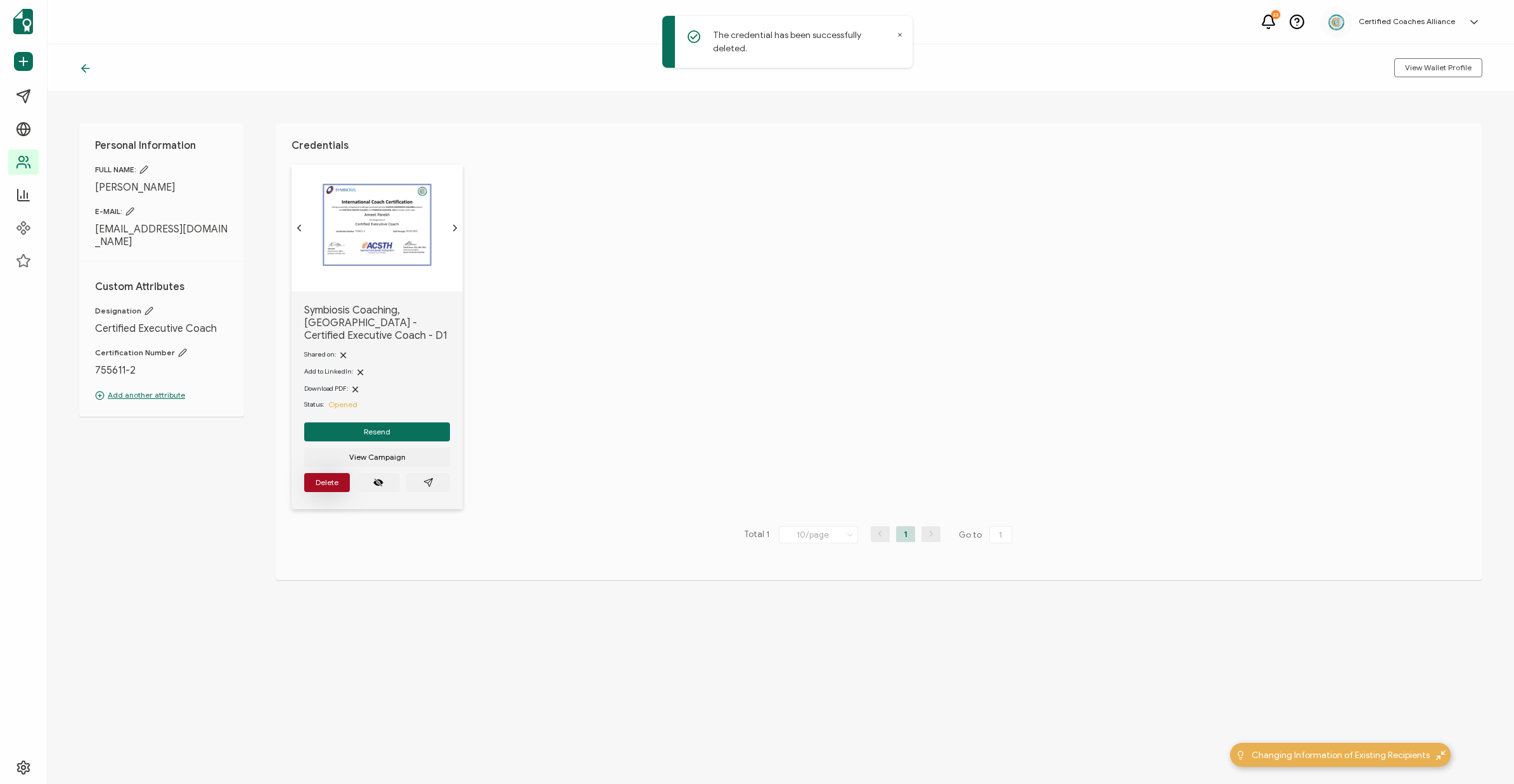
click at [335, 479] on span "Delete" at bounding box center [327, 483] width 23 height 8
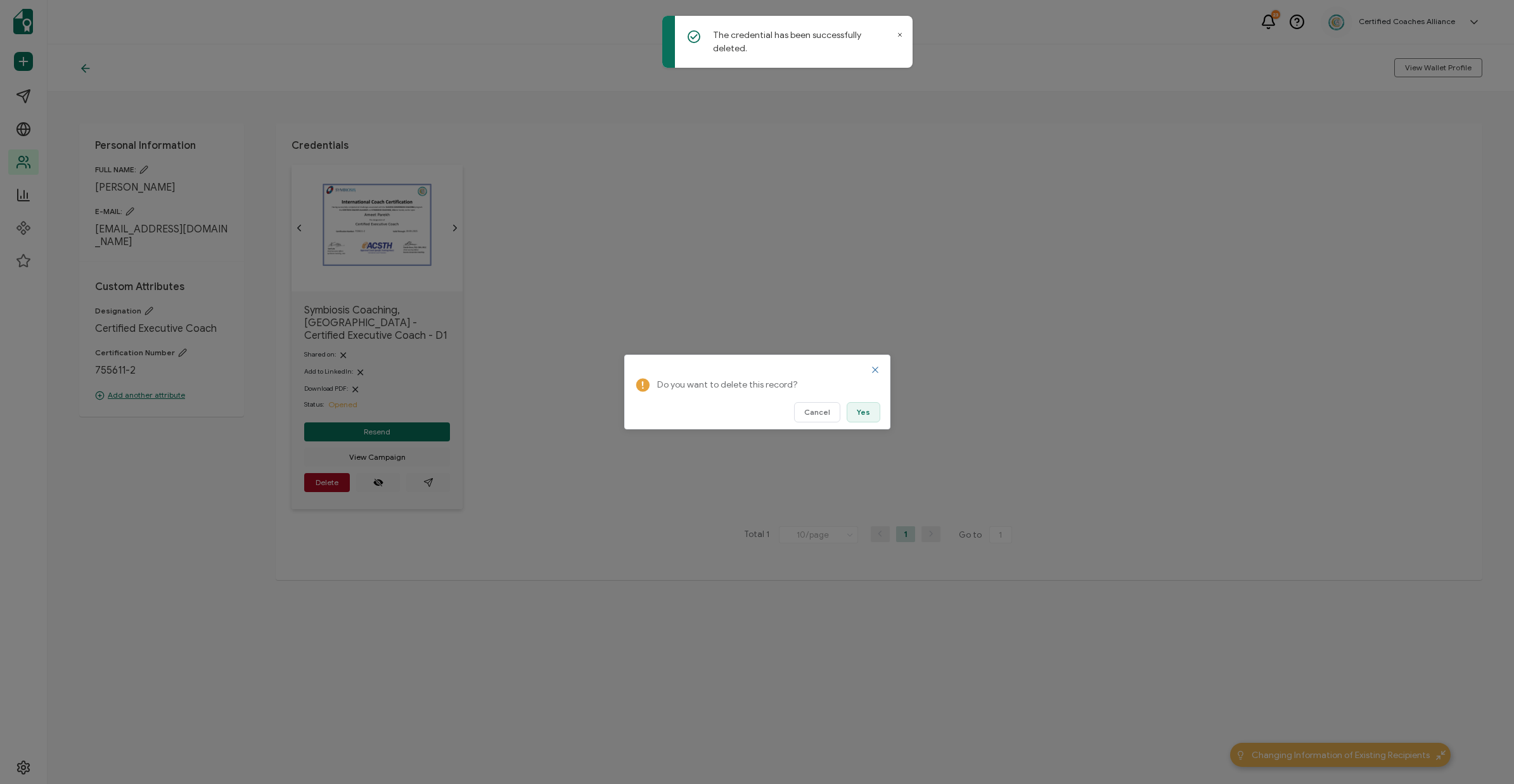
click at [863, 414] on span "Yes" at bounding box center [863, 412] width 13 height 8
